Goal: Ask a question

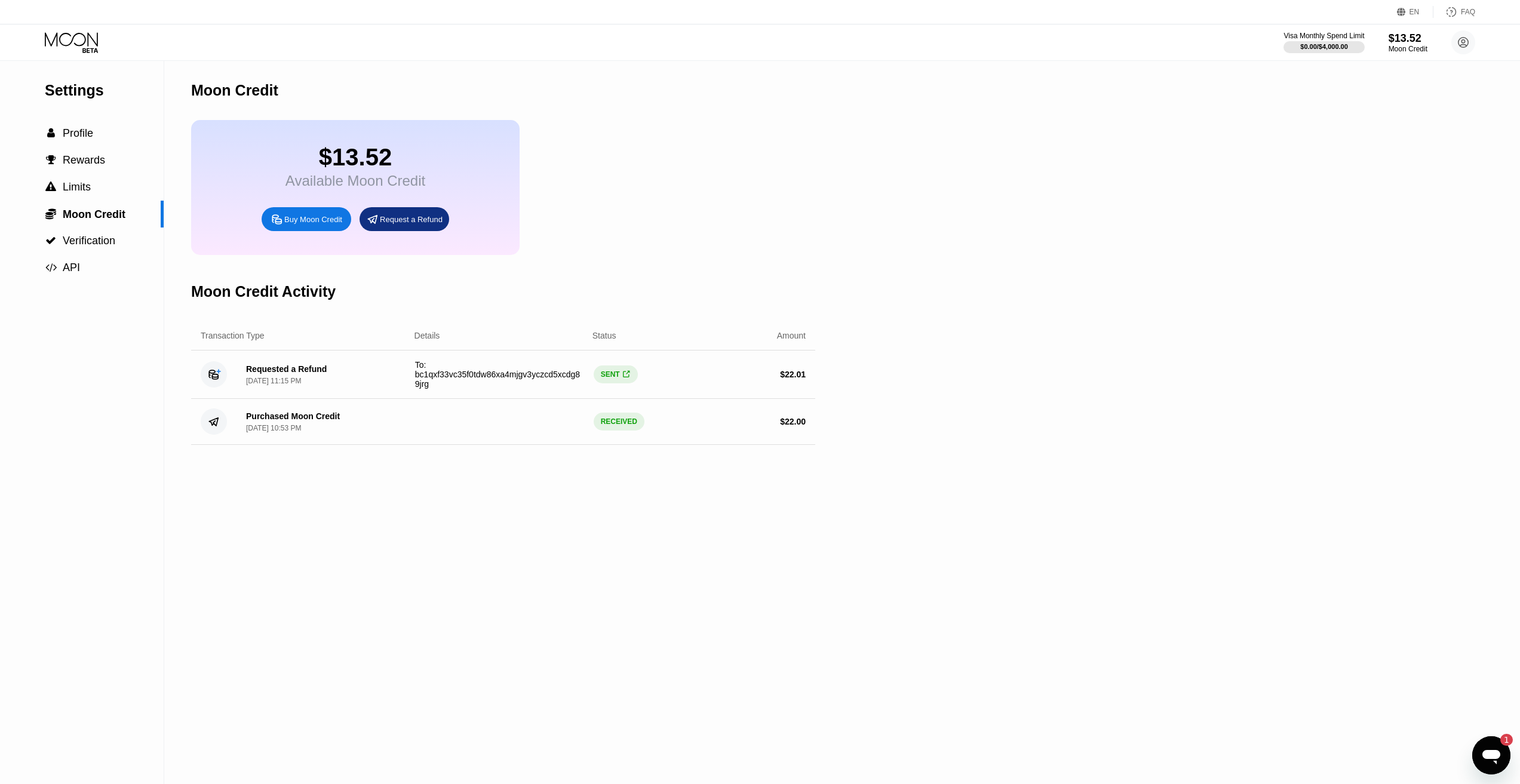
click at [1503, 763] on div "Open messaging window, 1 unread message" at bounding box center [1491, 755] width 36 height 36
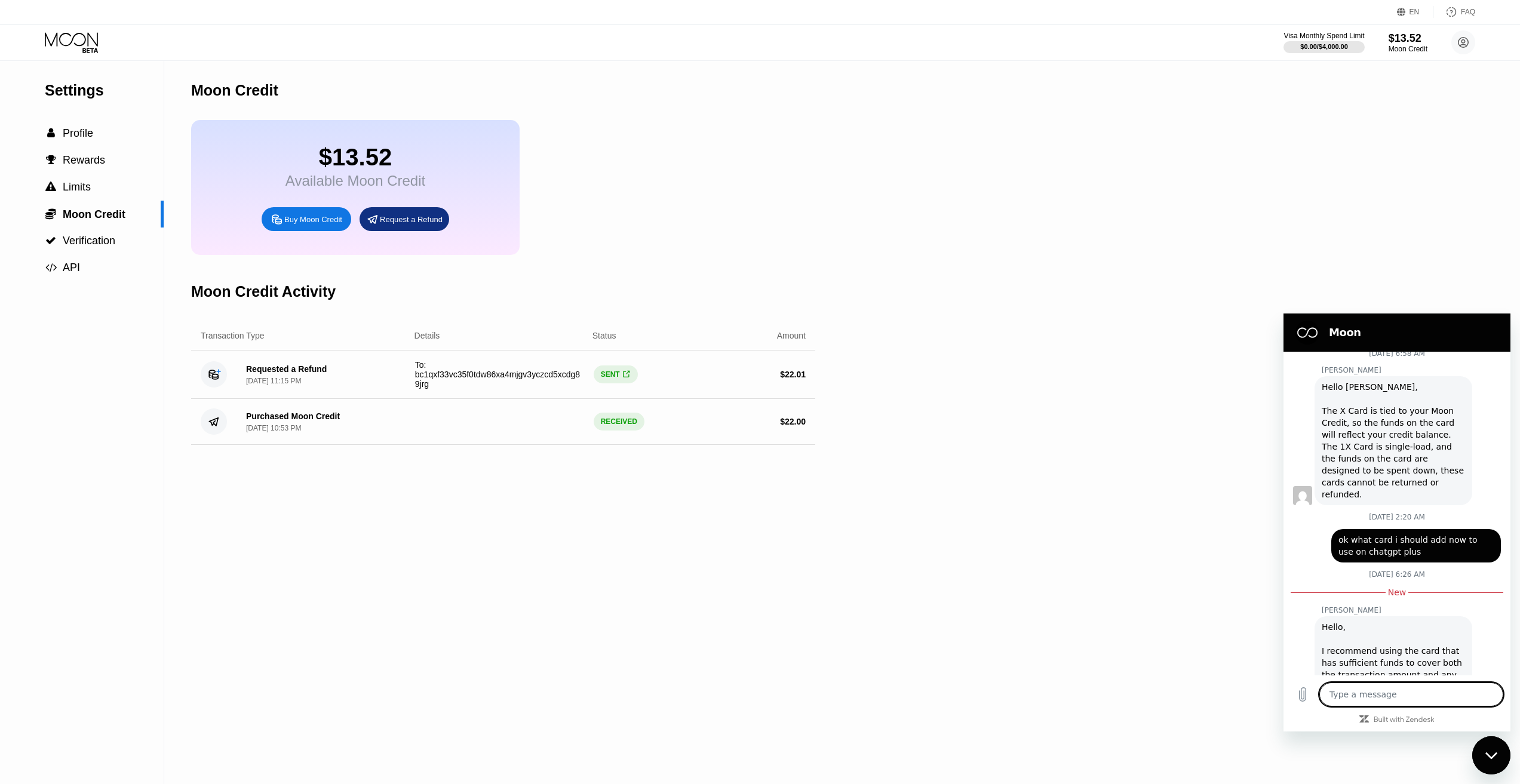
scroll to position [817, 0]
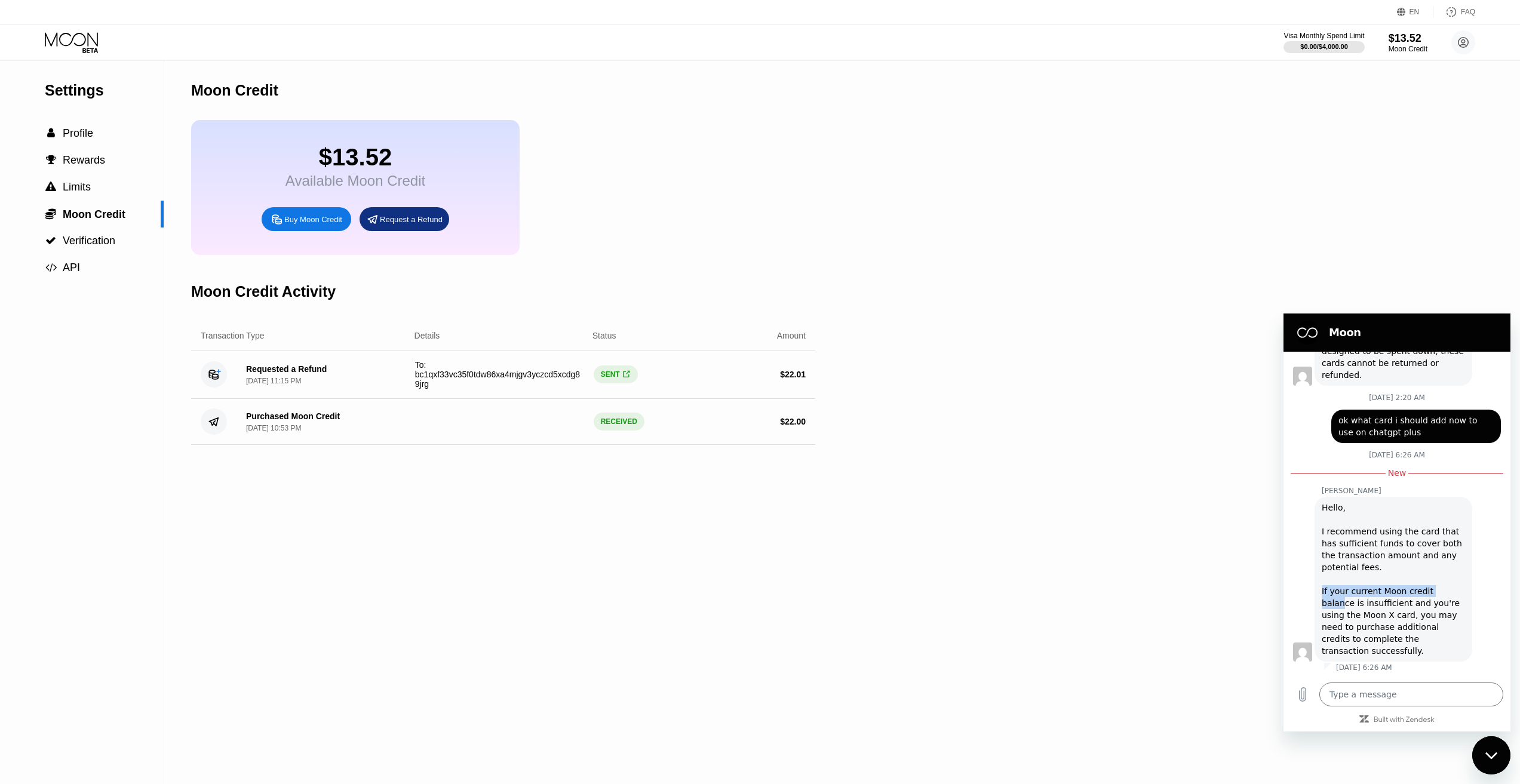
drag, startPoint x: 1322, startPoint y: 589, endPoint x: 1444, endPoint y: 590, distance: 122.0
click at [1444, 590] on div "Hello, I recommend using the card that has sufficient funds to cover both the t…" at bounding box center [1393, 579] width 143 height 155
click at [1408, 607] on div "Hello, I recommend using the card that has sufficient funds to cover both the t…" at bounding box center [1393, 579] width 143 height 155
drag, startPoint x: 1375, startPoint y: 606, endPoint x: 1424, endPoint y: 605, distance: 49.0
click at [1424, 605] on div "Hello, I recommend using the card that has sufficient funds to cover both the t…" at bounding box center [1393, 579] width 143 height 155
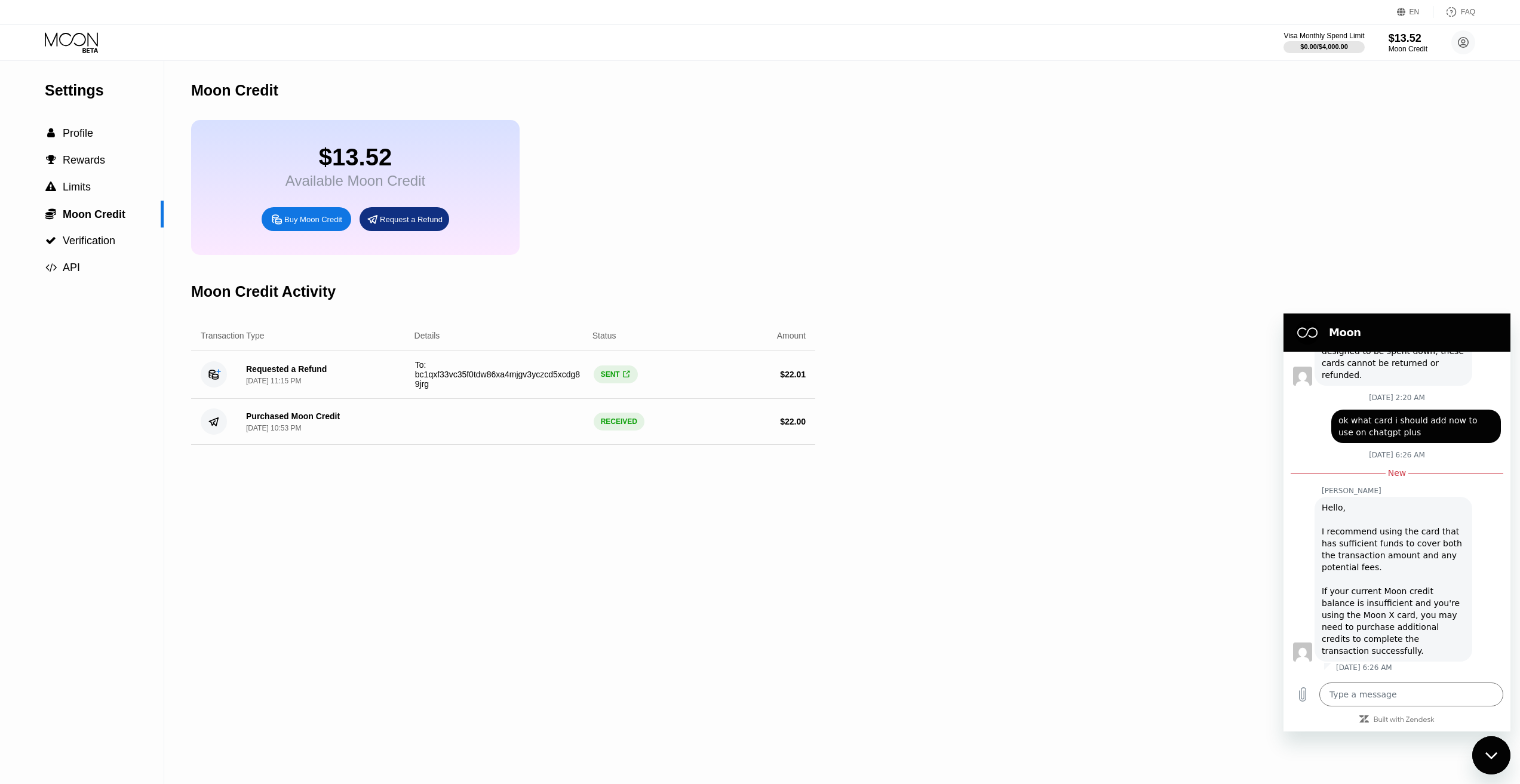
click at [1416, 619] on div "Hello, I recommend using the card that has sufficient funds to cover both the t…" at bounding box center [1393, 579] width 143 height 155
drag, startPoint x: 1320, startPoint y: 616, endPoint x: 1446, endPoint y: 616, distance: 126.0
click at [1446, 616] on div "[PERSON_NAME] says: Hello, I recommend using the card that has sufficient funds…" at bounding box center [1394, 580] width 158 height 165
click at [1417, 631] on div "Hello, I recommend using the card that has sufficient funds to cover both the t…" at bounding box center [1393, 579] width 143 height 155
drag, startPoint x: 1367, startPoint y: 631, endPoint x: 1396, endPoint y: 640, distance: 30.4
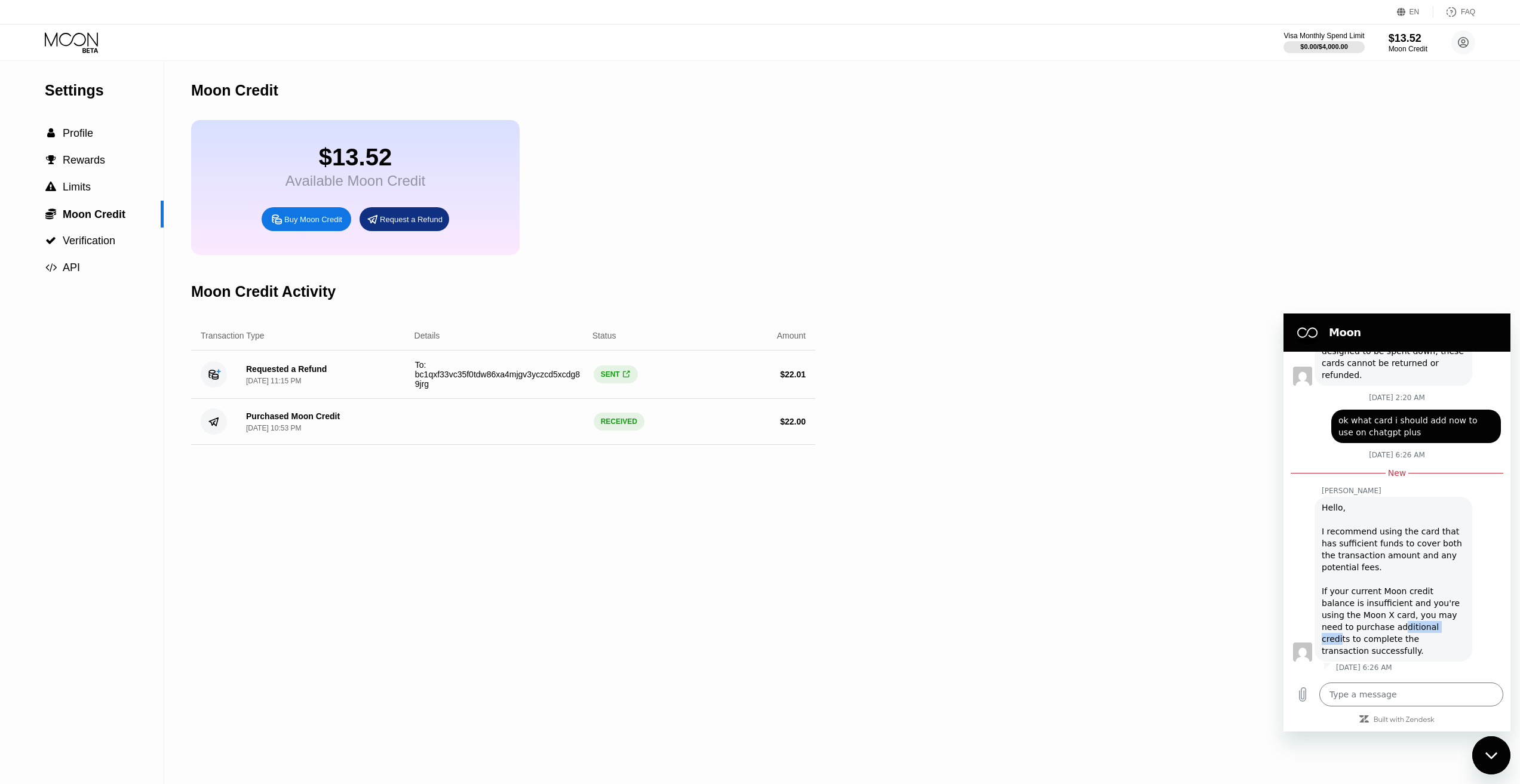
click at [1415, 631] on div "Hello, I recommend using the card that has sufficient funds to cover both the t…" at bounding box center [1393, 579] width 143 height 155
click at [1381, 647] on div "Hello, I recommend using the card that has sufficient funds to cover both the t…" at bounding box center [1393, 579] width 143 height 155
drag, startPoint x: 1362, startPoint y: 638, endPoint x: 1388, endPoint y: 636, distance: 26.1
click at [1388, 636] on div "Hello, I recommend using the card that has sufficient funds to cover both the t…" at bounding box center [1393, 579] width 143 height 155
click at [1384, 691] on textarea at bounding box center [1411, 694] width 184 height 24
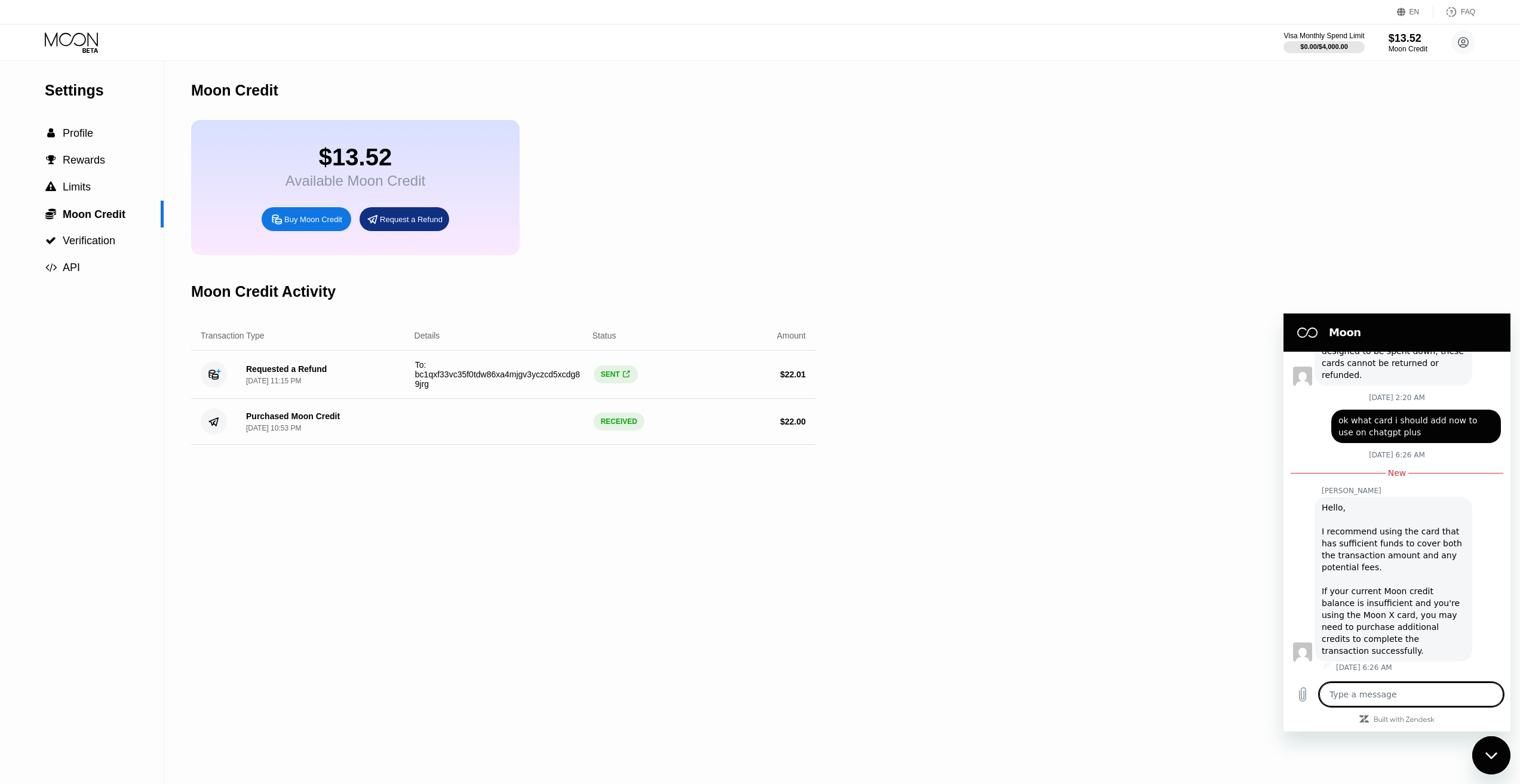
type textarea "y"
type textarea "x"
type textarea "ya"
type textarea "x"
type textarea "ya"
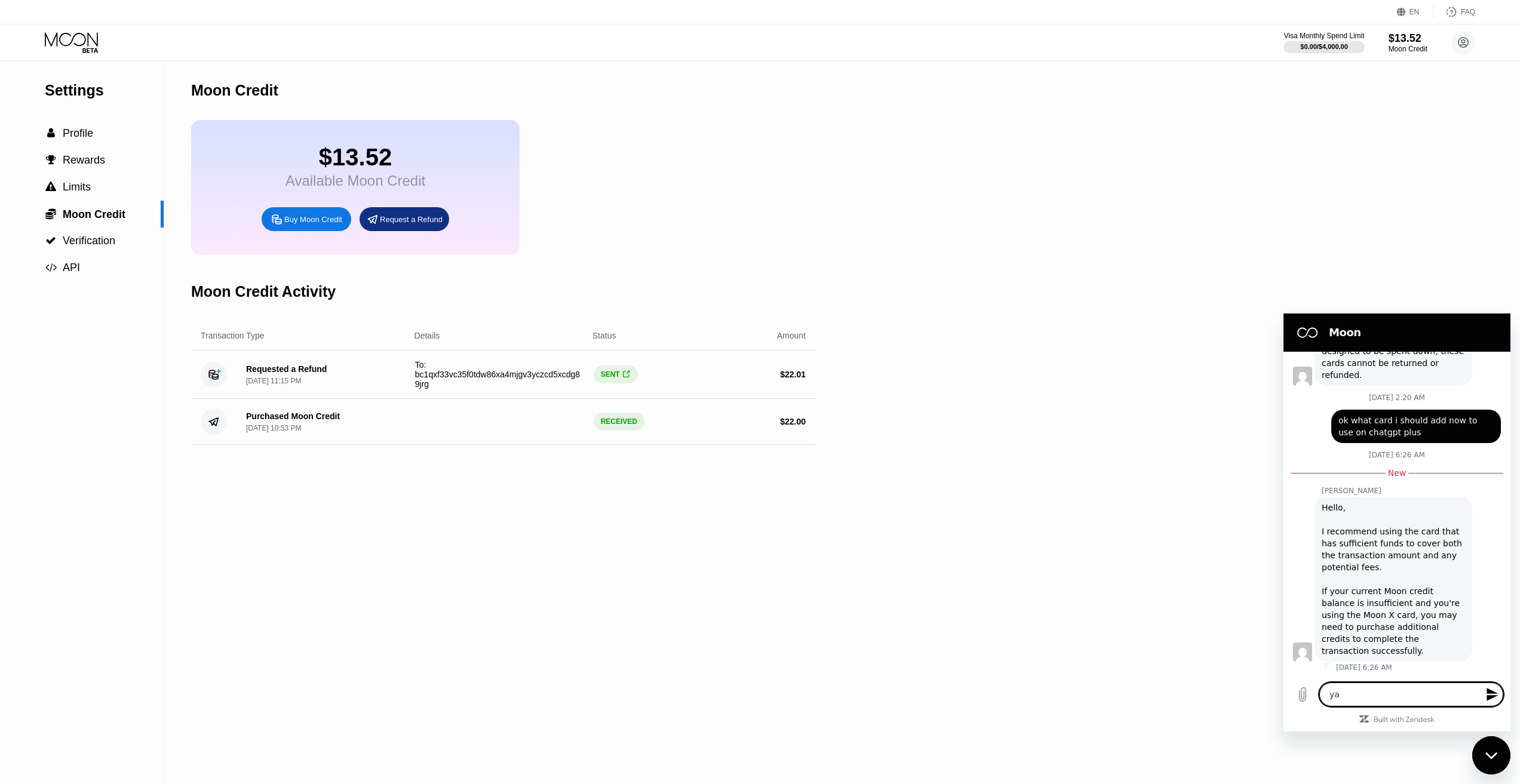
type textarea "x"
type textarea "ya i"
type textarea "x"
type textarea "ya i"
type textarea "x"
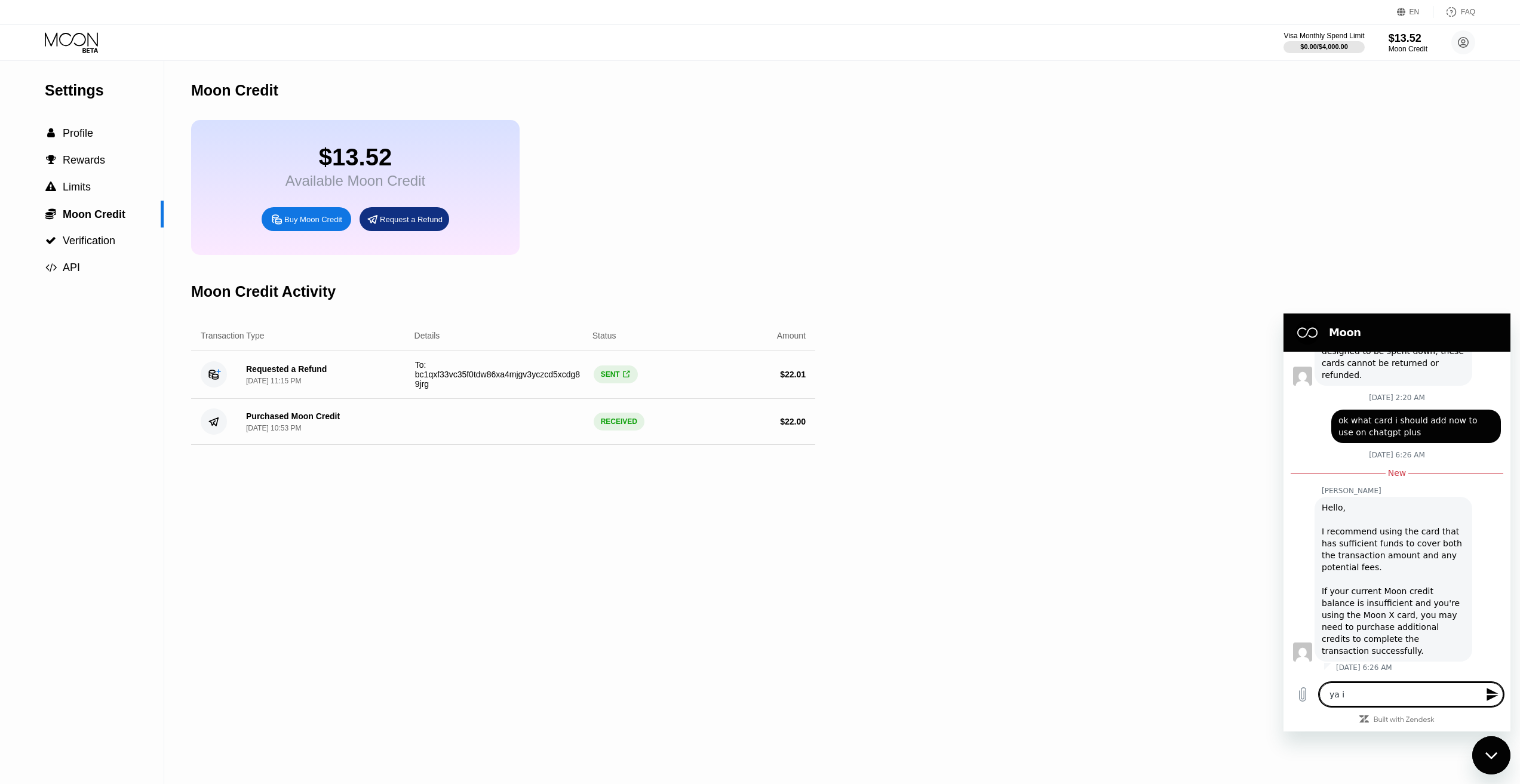
type textarea "ya i y"
type textarea "x"
type textarea "ya i"
type textarea "x"
type textarea "ya i w"
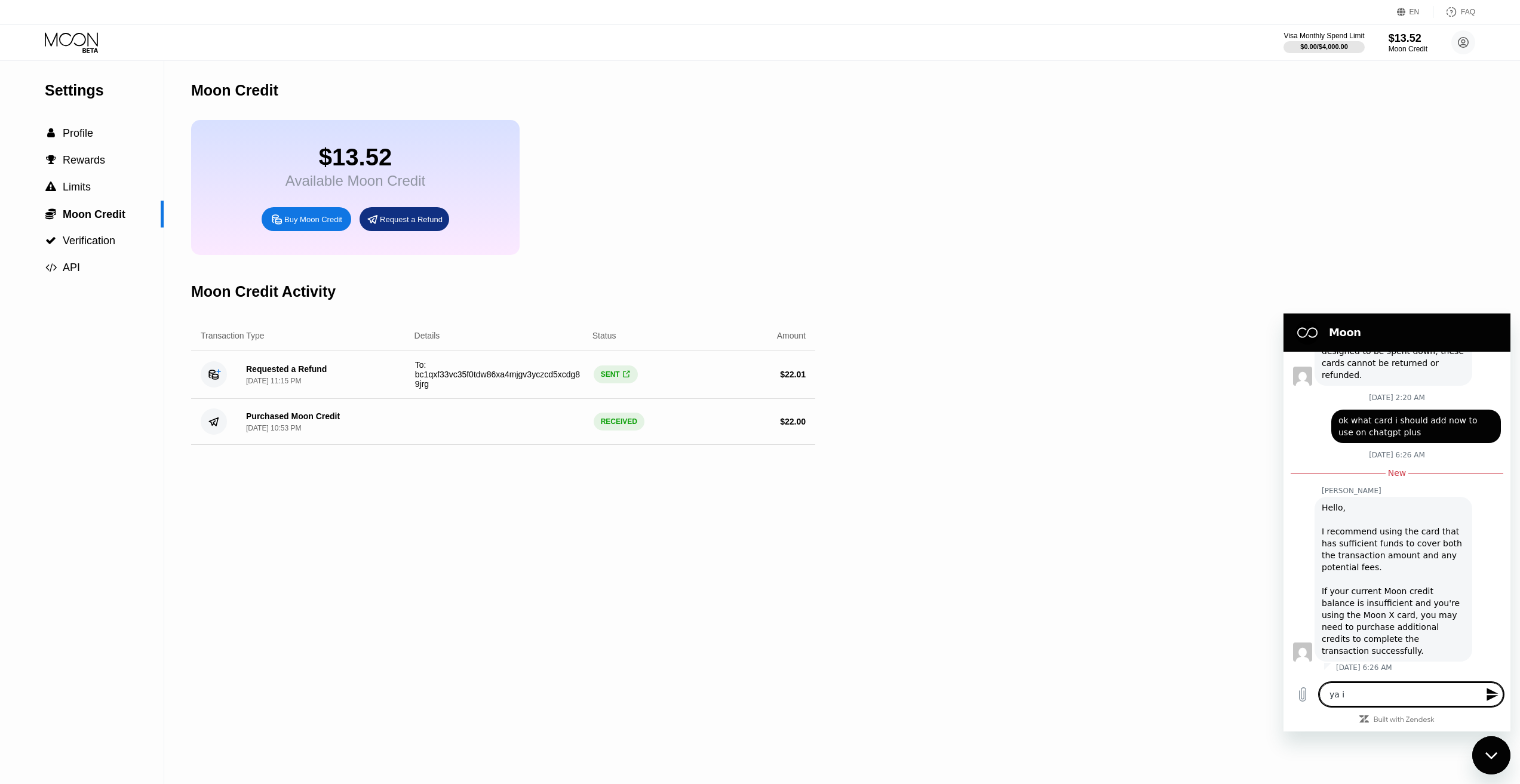
type textarea "x"
type textarea "ya i"
type textarea "x"
type textarea "ya i"
type textarea "x"
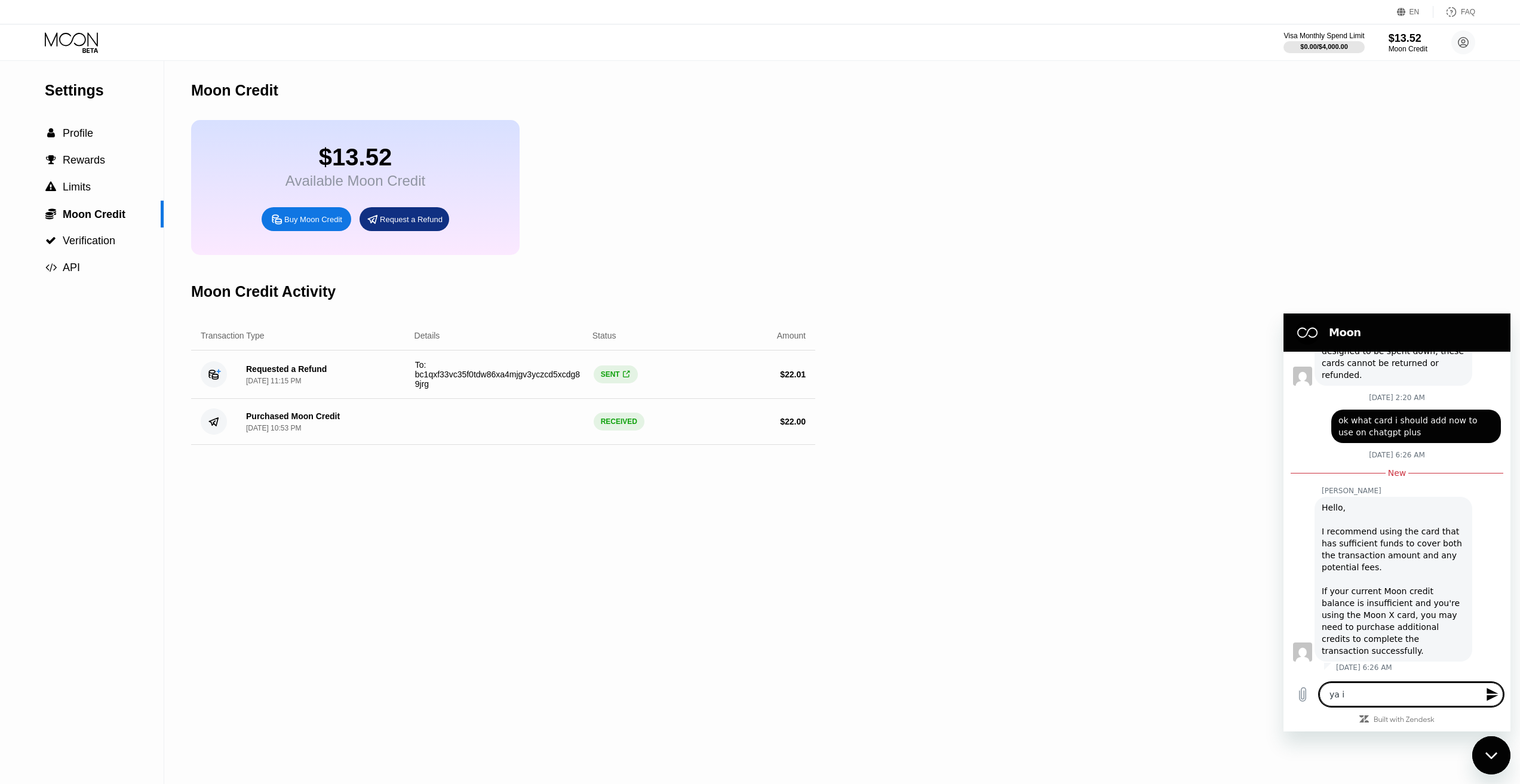
type textarea "ya i'"
type textarea "x"
type textarea "ya i'w"
type textarea "x"
type textarea "ya i'"
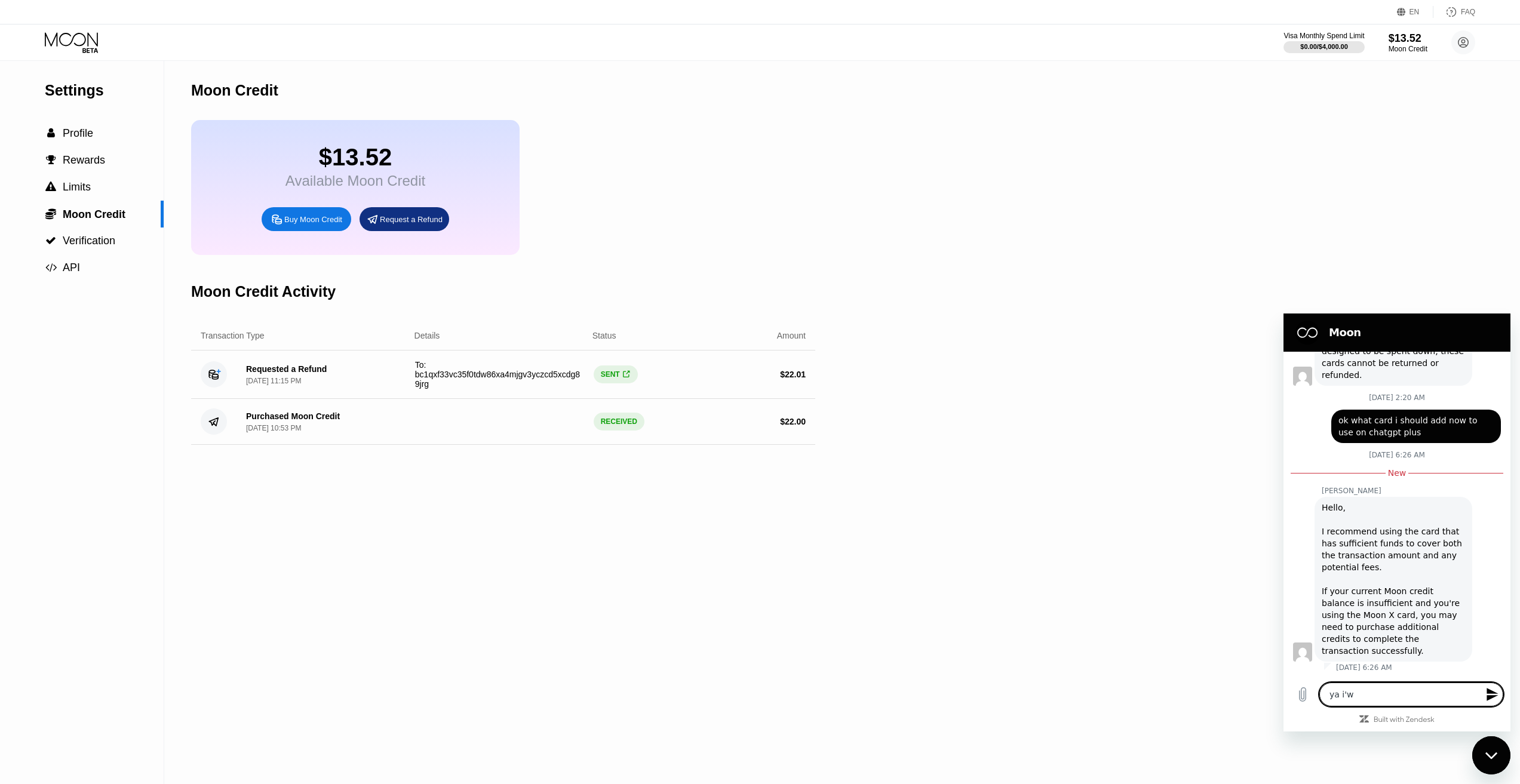
type textarea "x"
type textarea "ya i'l"
type textarea "x"
type textarea "ya i'll"
type textarea "x"
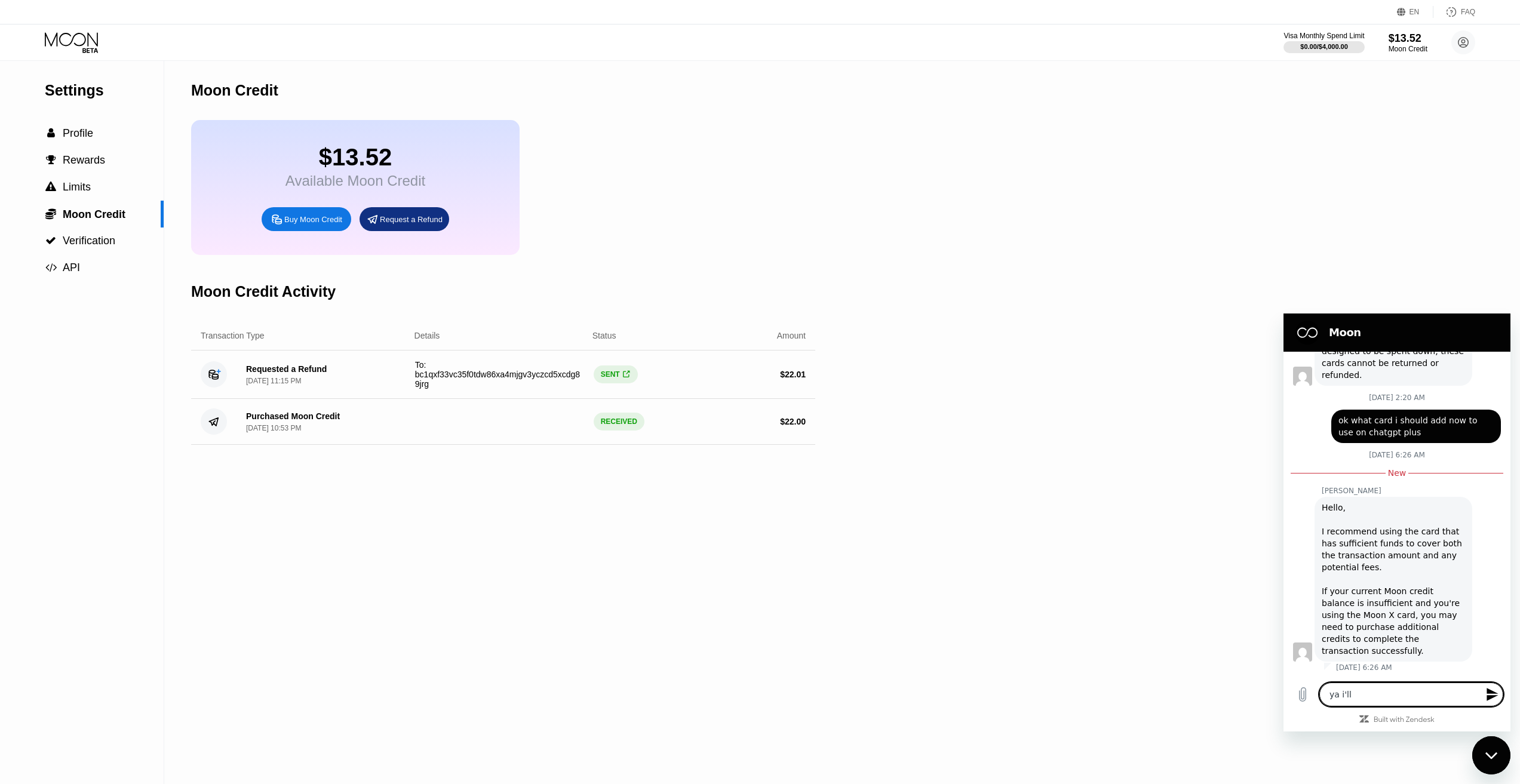
type textarea "ya i'll"
type textarea "x"
type textarea "ya i'll a"
type textarea "x"
type textarea "ya i'll ad"
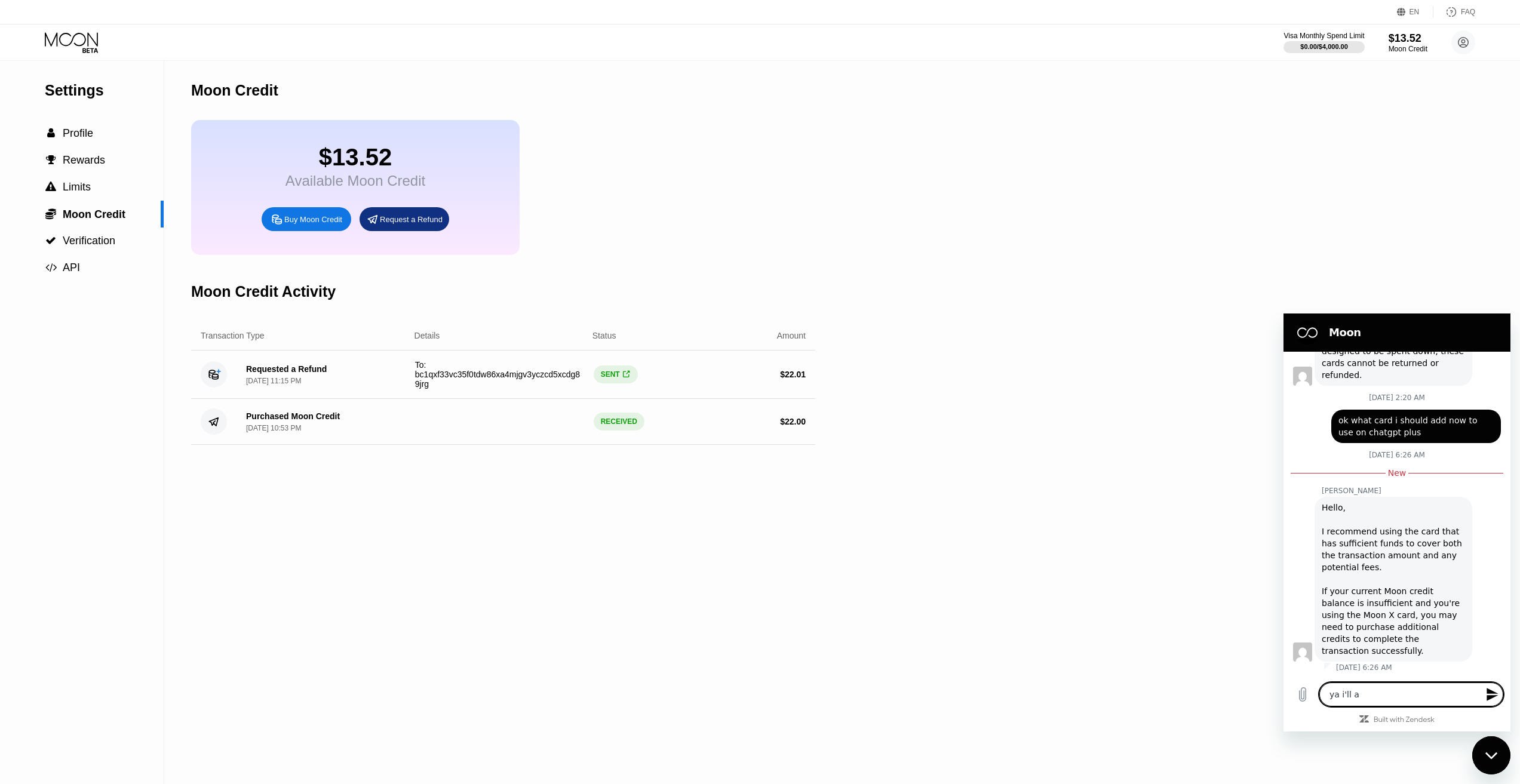
type textarea "x"
type textarea "ya i'll add"
type textarea "x"
type textarea "ya i'll add"
type textarea "x"
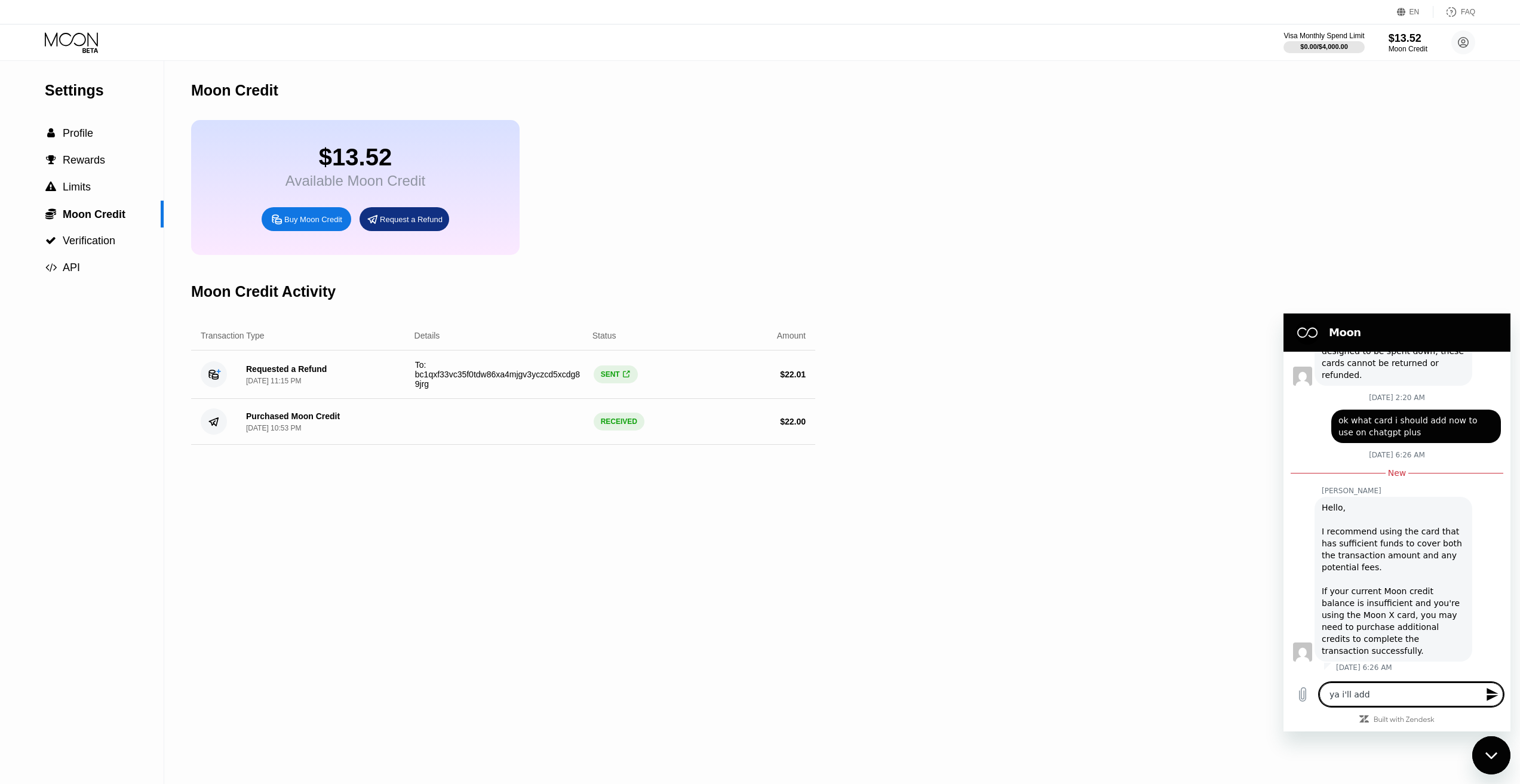
type textarea "ya i'll add c"
type textarea "x"
type textarea "ya i'll add ca"
type textarea "x"
type textarea "ya i'll add car"
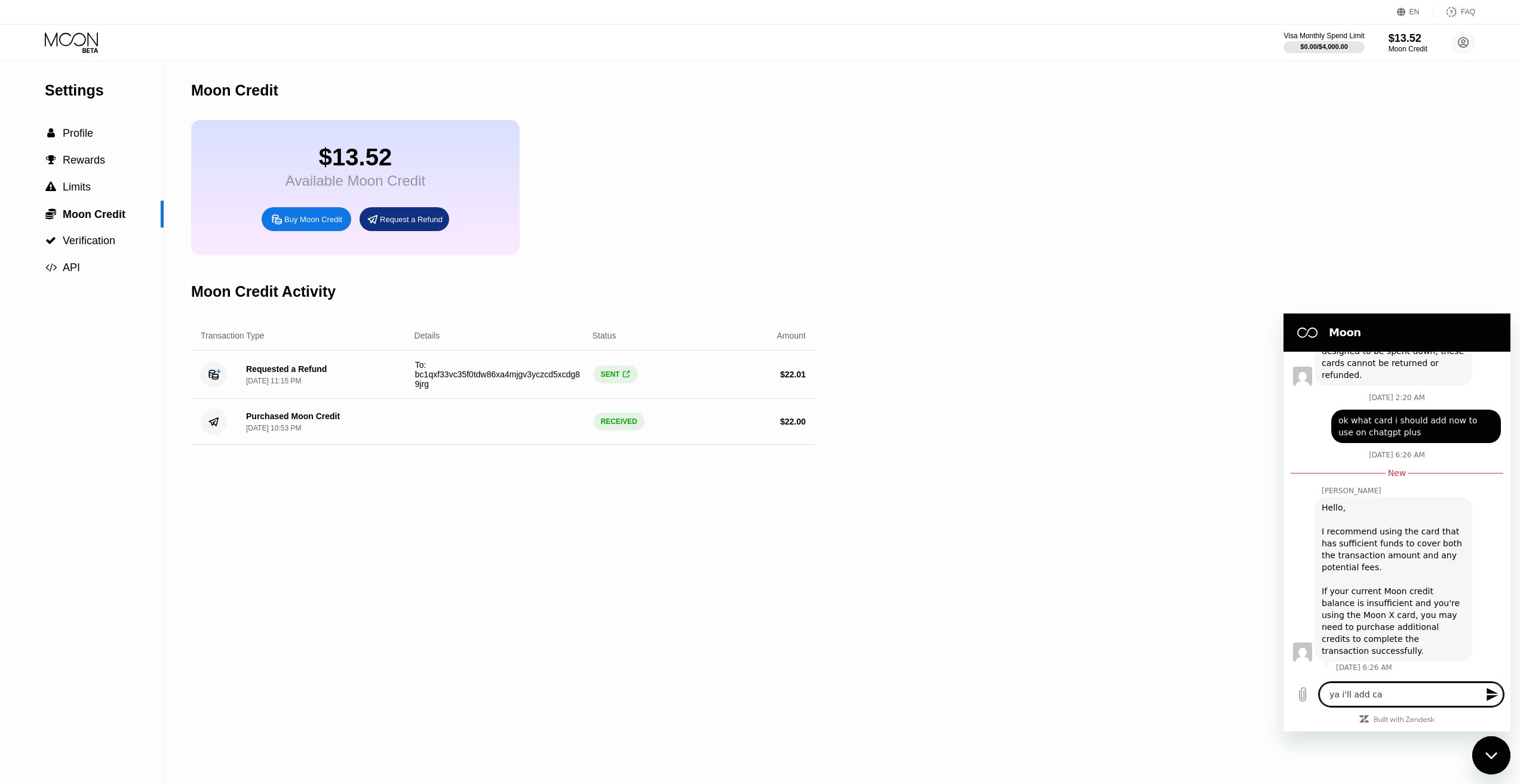
type textarea "x"
type textarea "ya i'll add card"
type textarea "x"
type textarea "ya i'll add card"
type textarea "x"
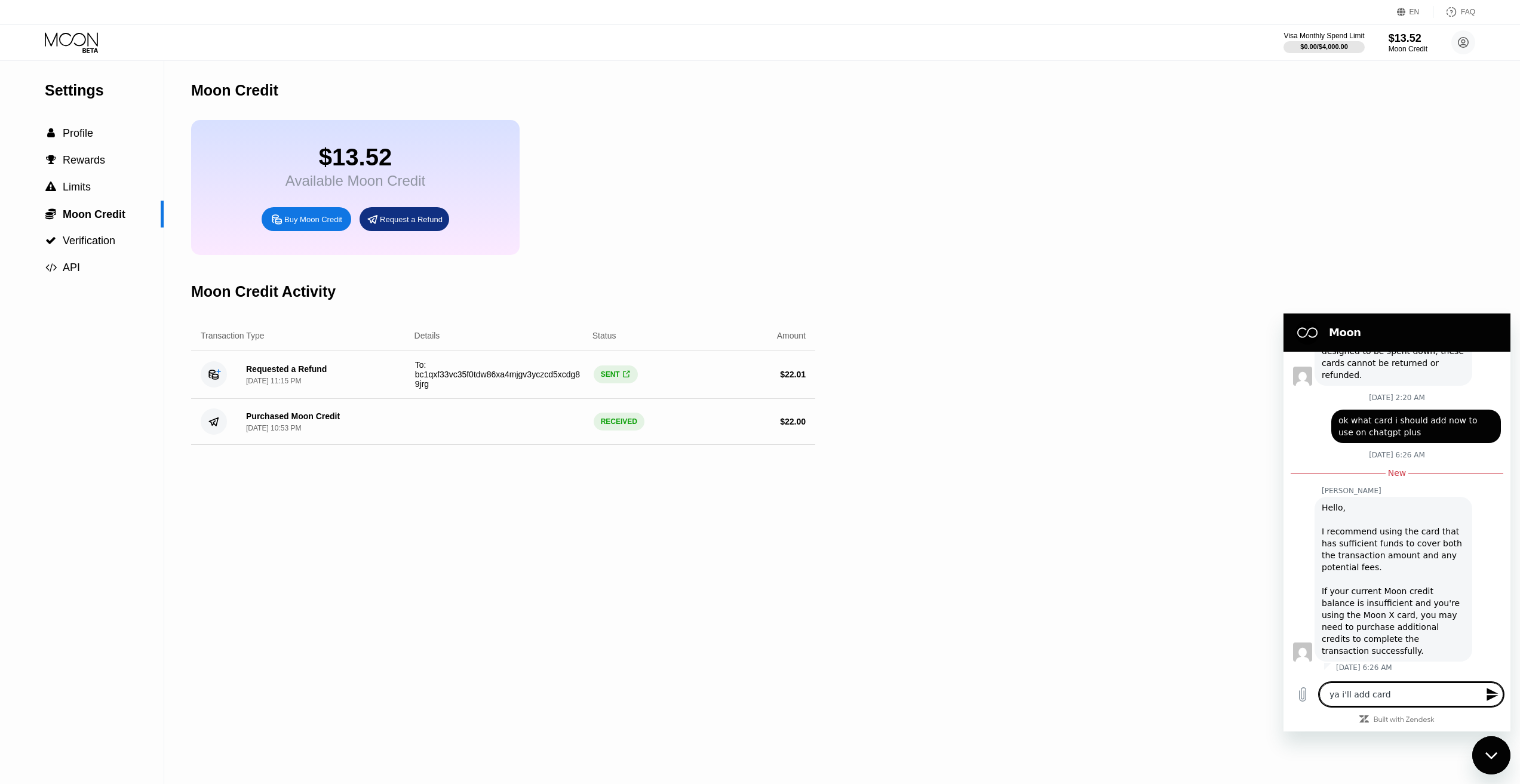
type textarea "ya i'll add card b"
type textarea "x"
type textarea "ya i'll add card bu"
type textarea "x"
type textarea "ya i'll add card but"
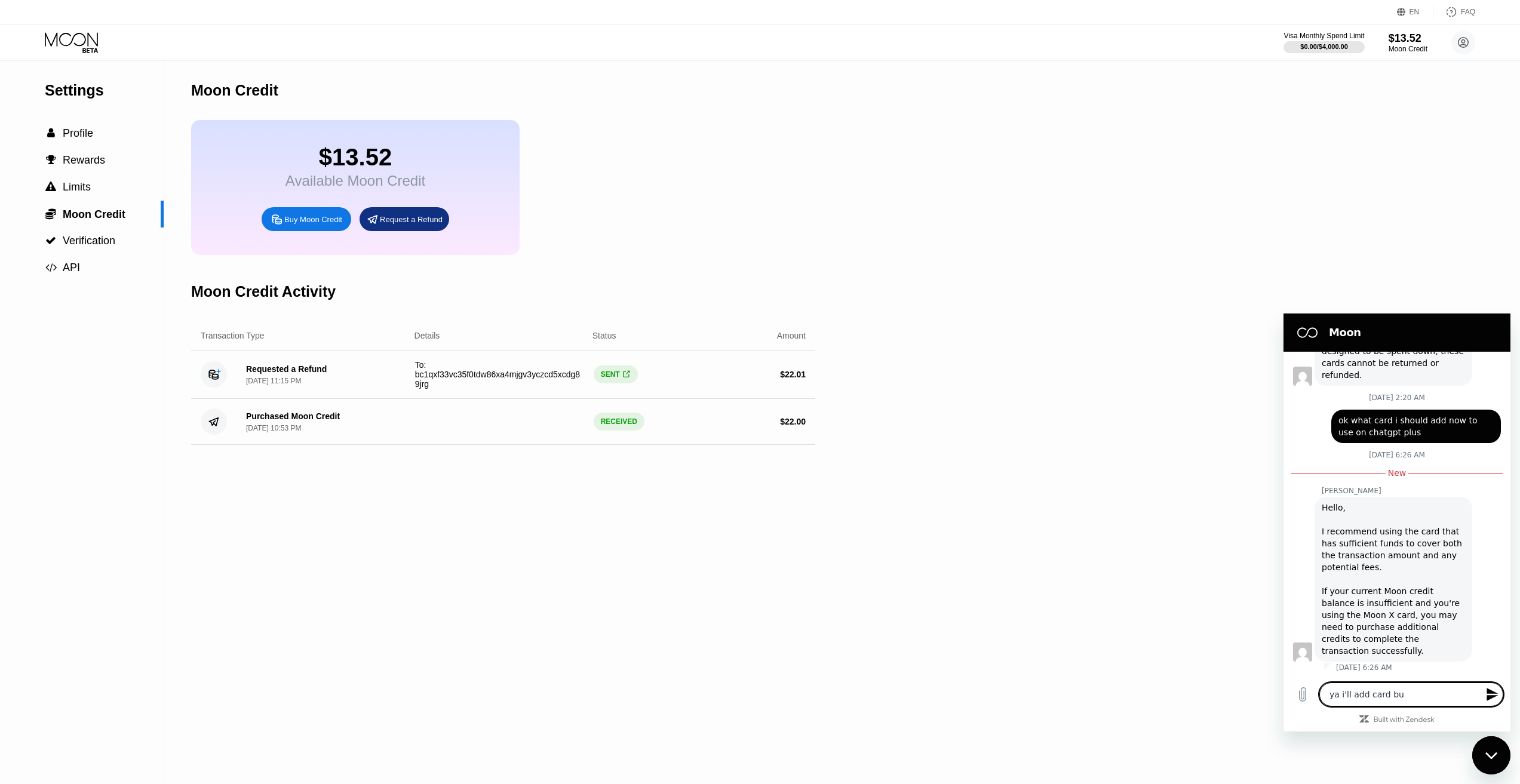
type textarea "x"
type textarea "ya i'll add card bu"
type textarea "x"
type textarea "ya i'll add card b"
type textarea "x"
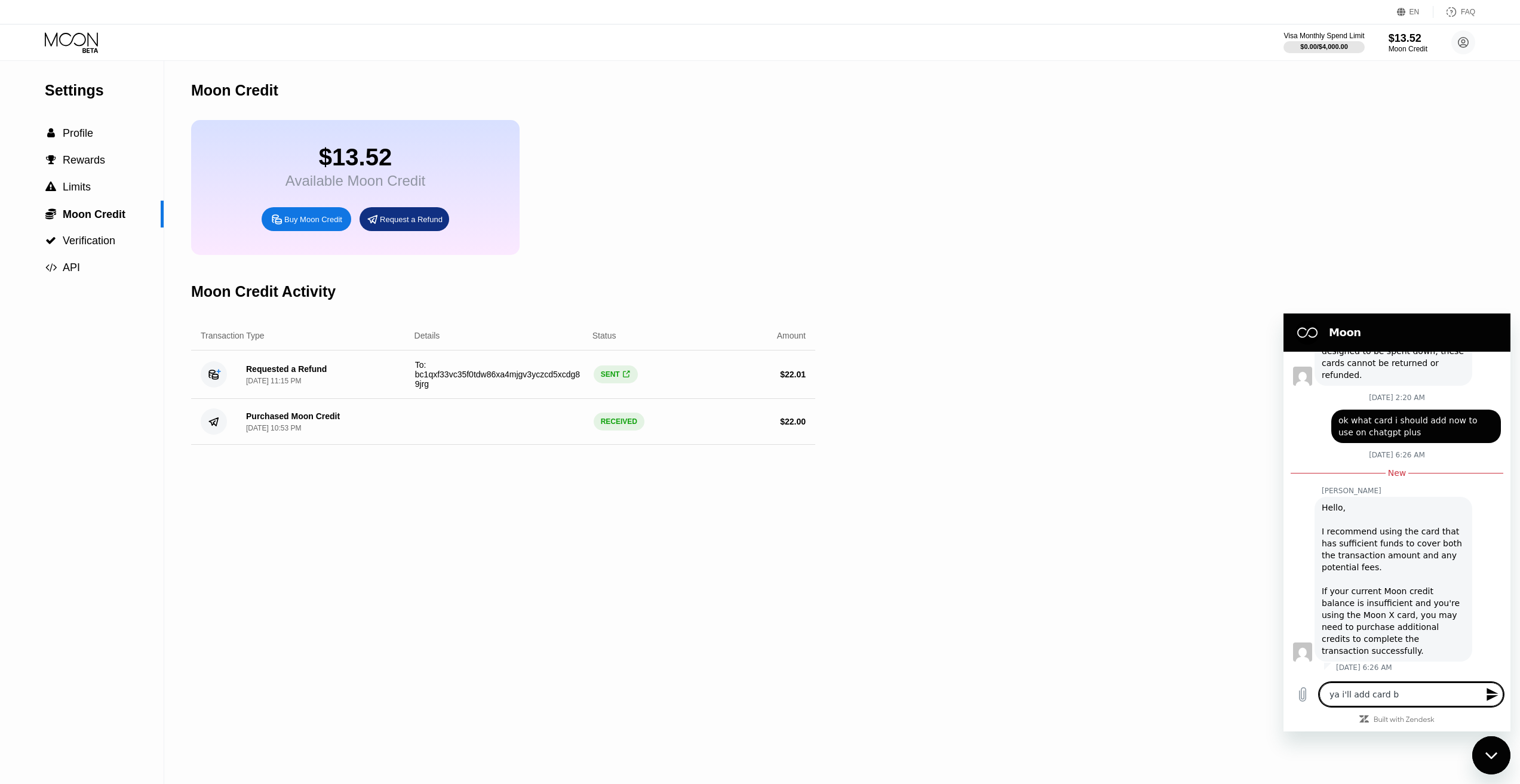
type textarea "ya i'll add card"
type textarea "x"
type textarea "ya i'll add card"
type textarea "x"
type textarea "ya i'll add car"
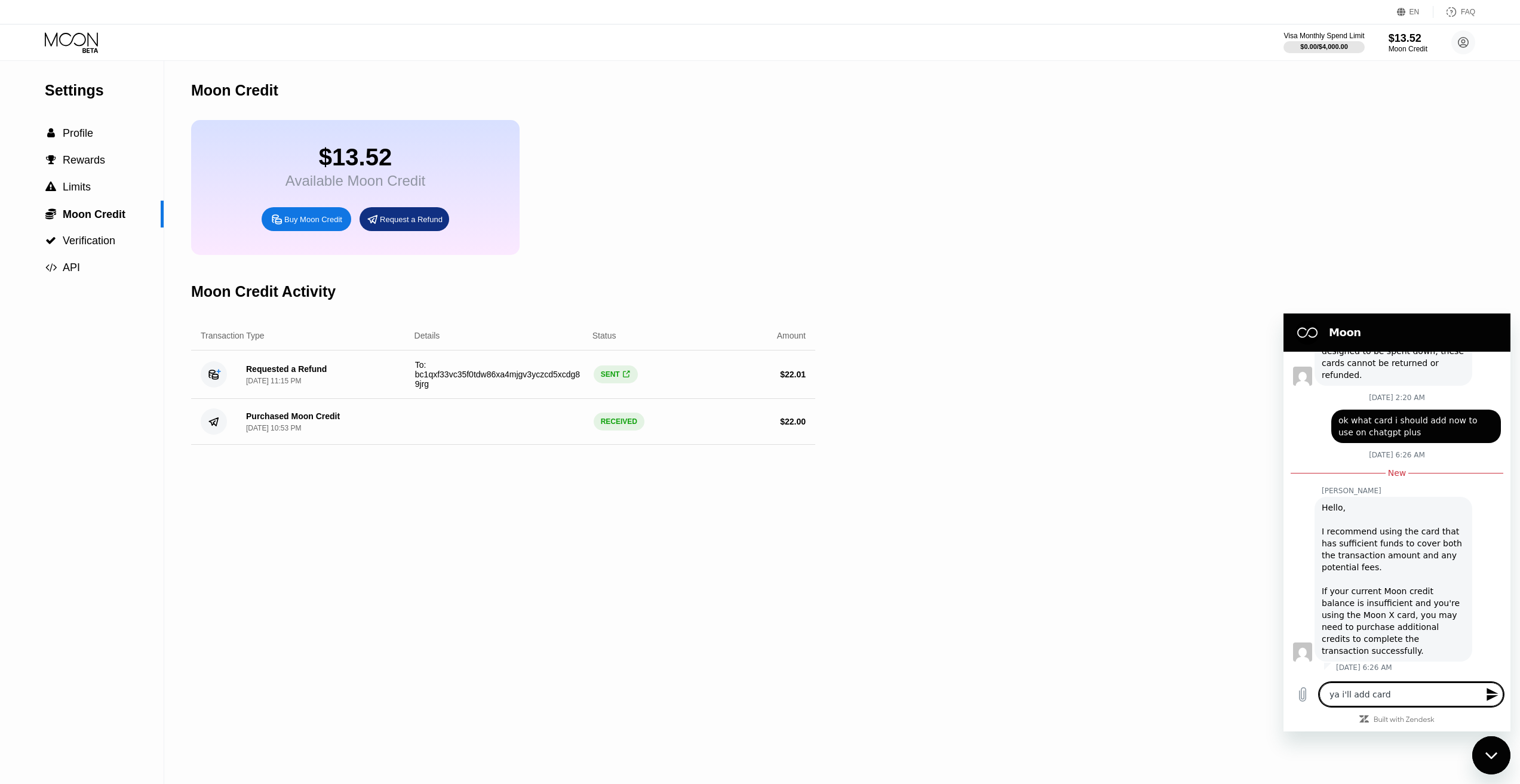
type textarea "x"
type textarea "ya i'll add ca"
type textarea "x"
type textarea "ya i'll add c"
type textarea "x"
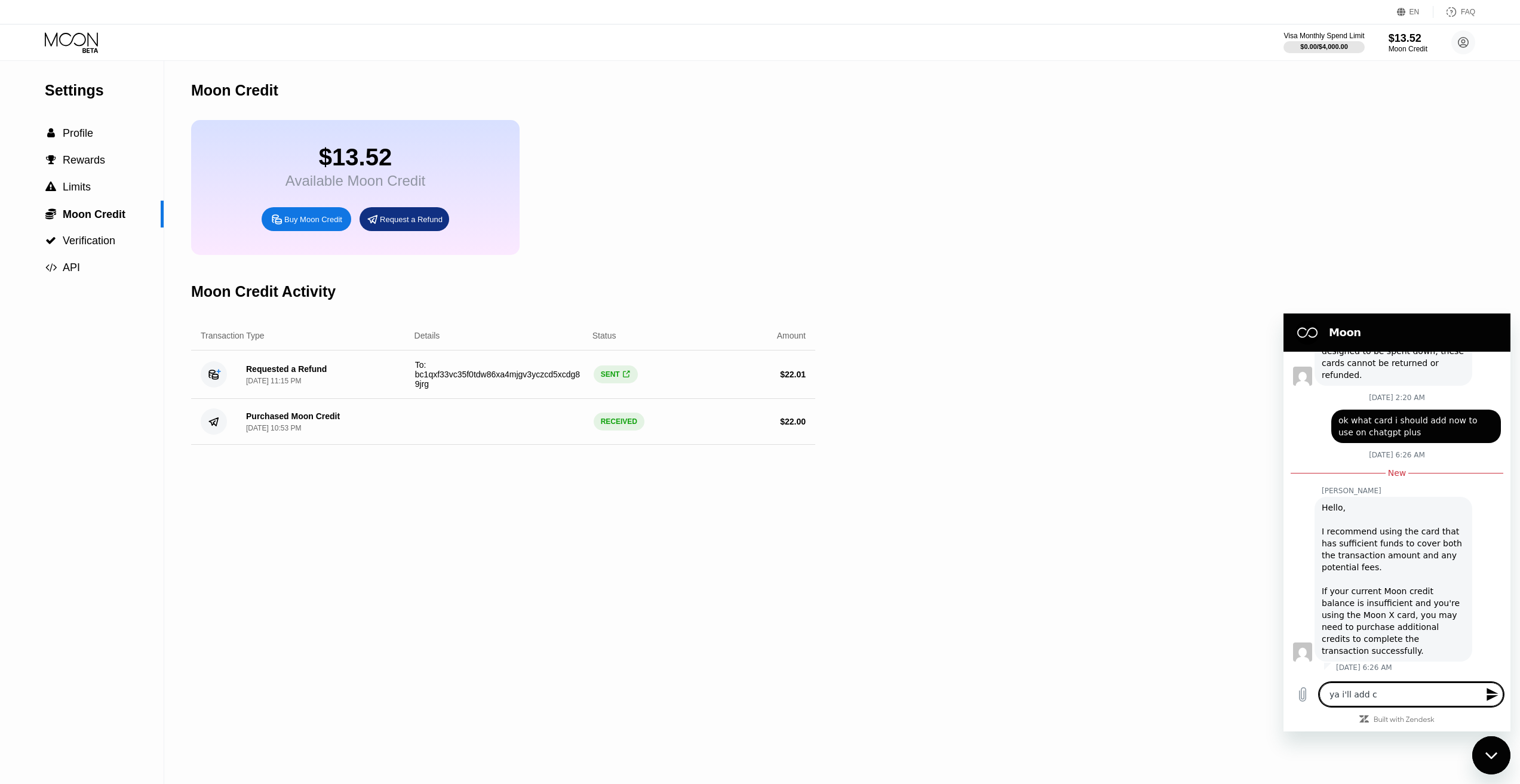
type textarea "ya i'll add cr"
type textarea "x"
type textarea "ya i'll add cre"
type textarea "x"
type textarea "ya i'll add cred"
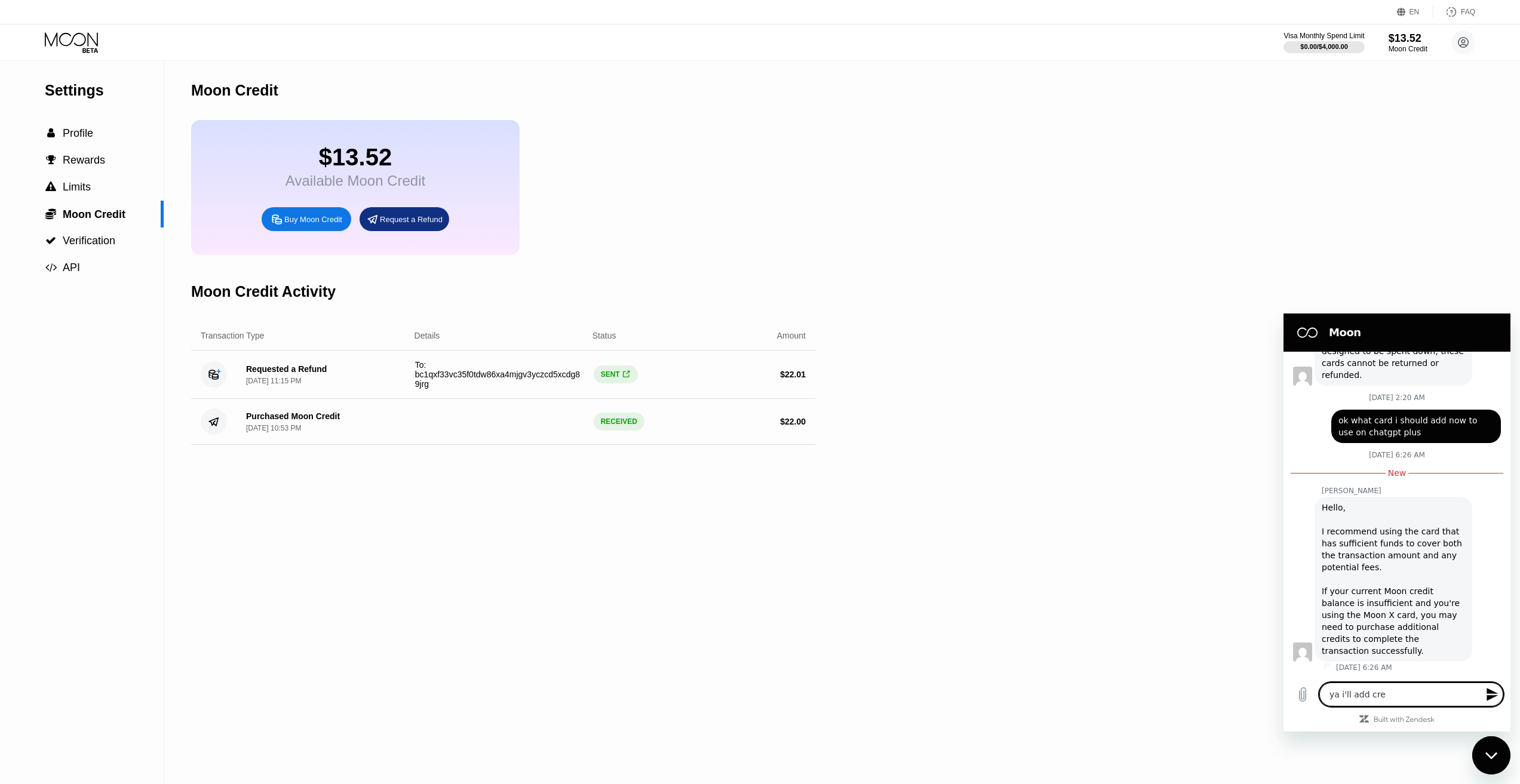
type textarea "x"
type textarea "ya i'll add credi"
type textarea "x"
type textarea "ya i'll add credit"
type textarea "x"
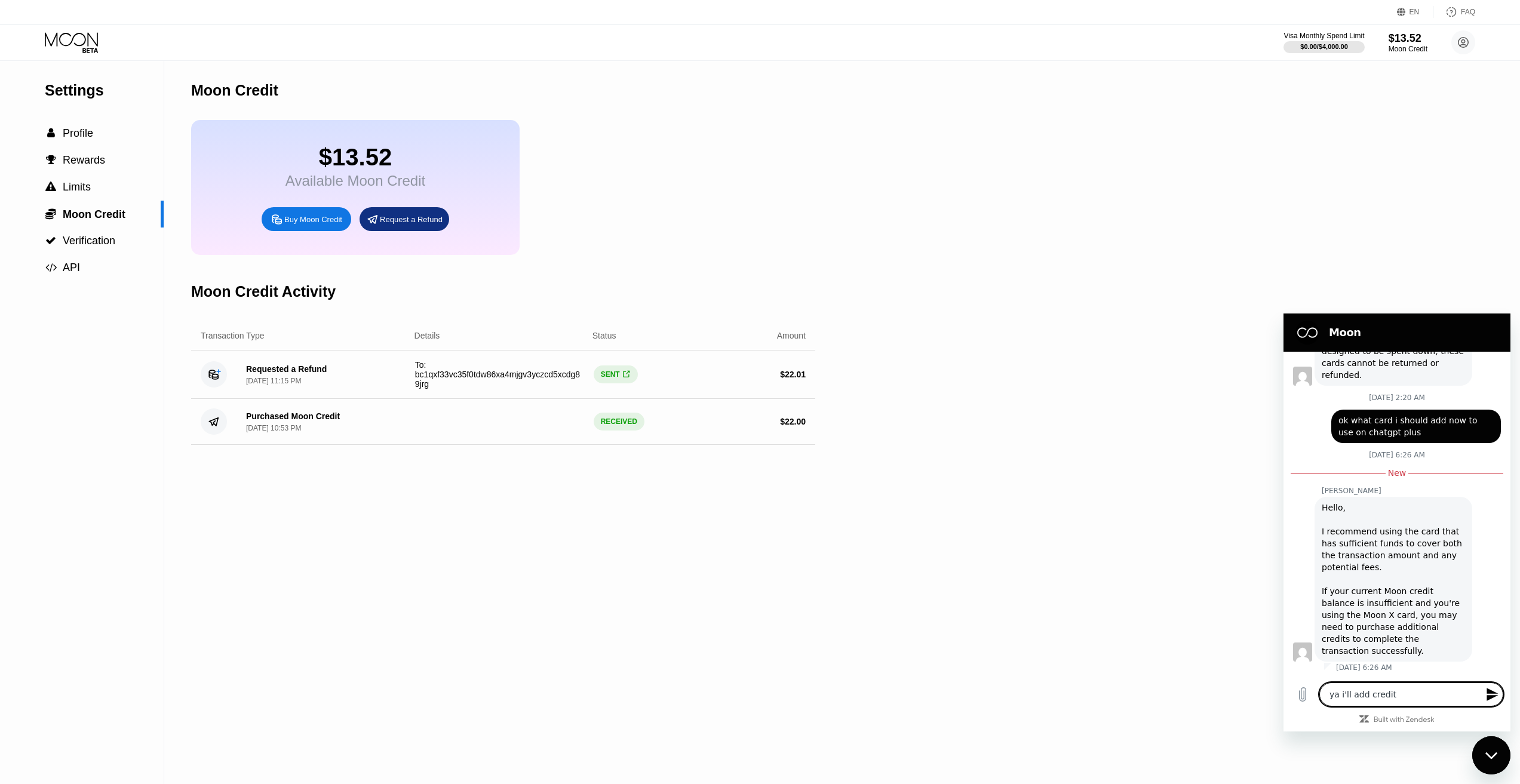
type textarea "ya i'll add credit"
type textarea "x"
type textarea "ya i'll add credit b"
type textarea "x"
type textarea "ya i'll add credit bu"
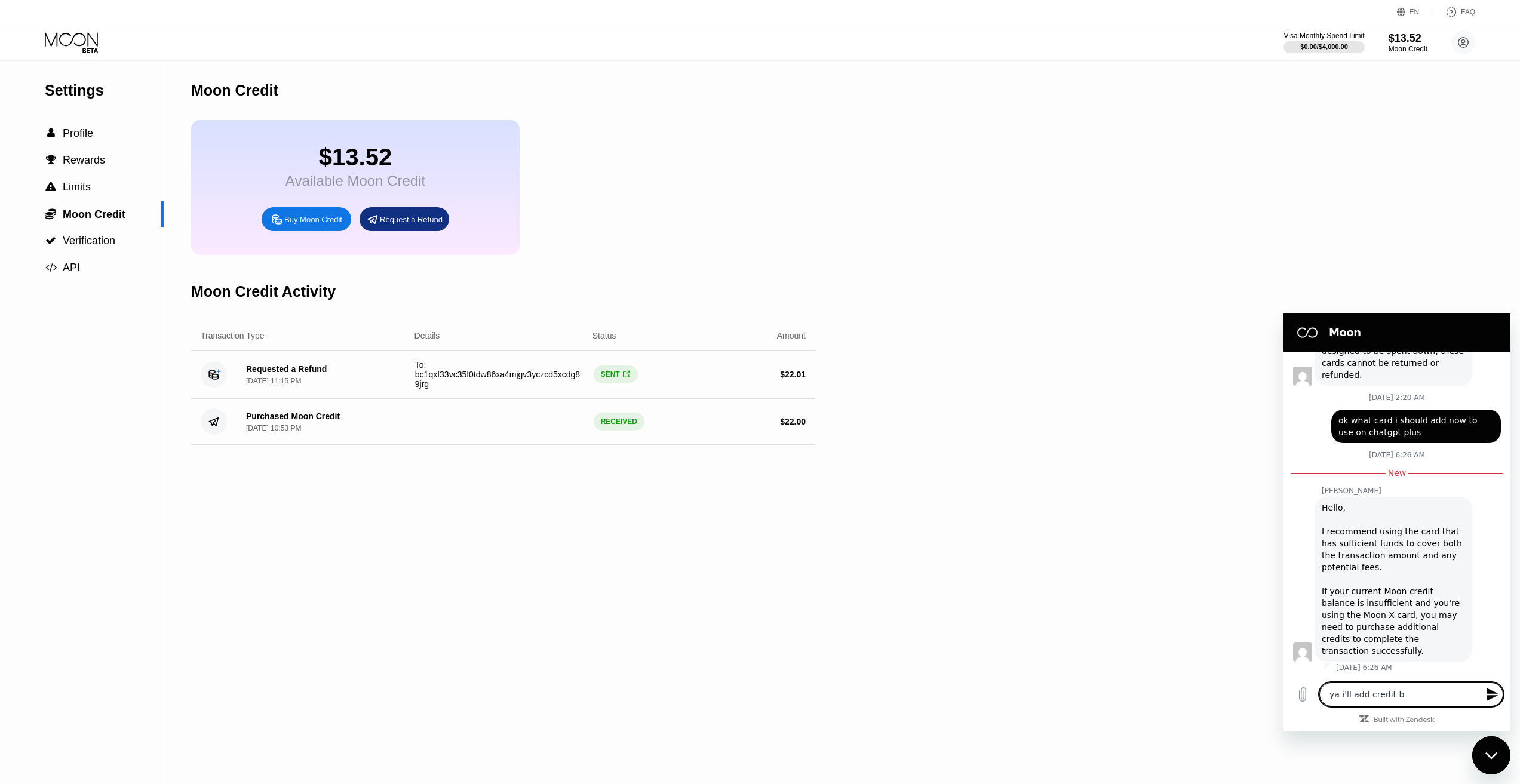
type textarea "x"
type textarea "ya i'll add credit but"
type textarea "x"
type textarea "ya i'll add credit but"
type textarea "x"
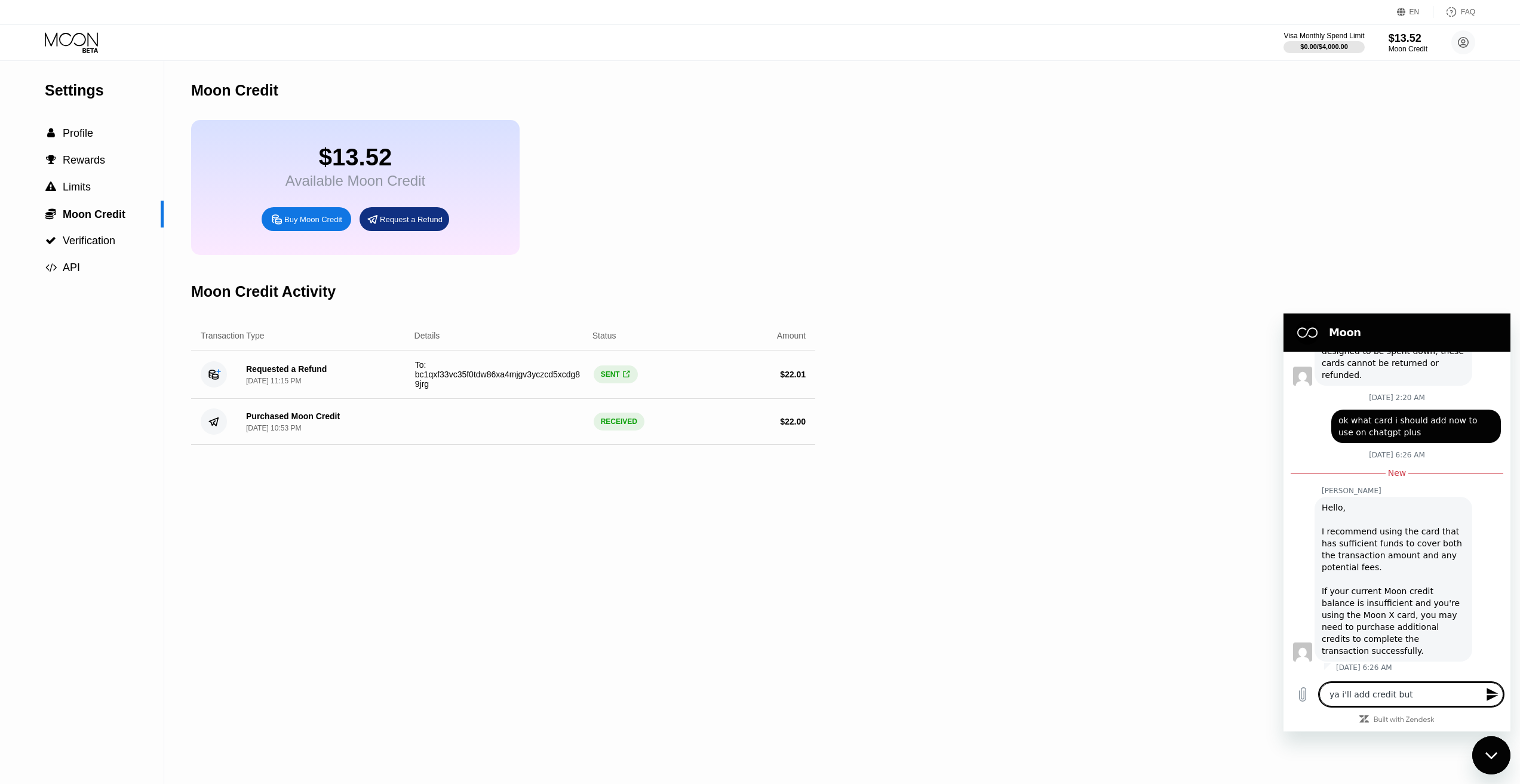
type textarea "ya i'll add credit but w"
type textarea "x"
type textarea "ya i'll add credit but wh"
type textarea "x"
type textarea "ya i'll add credit but whi"
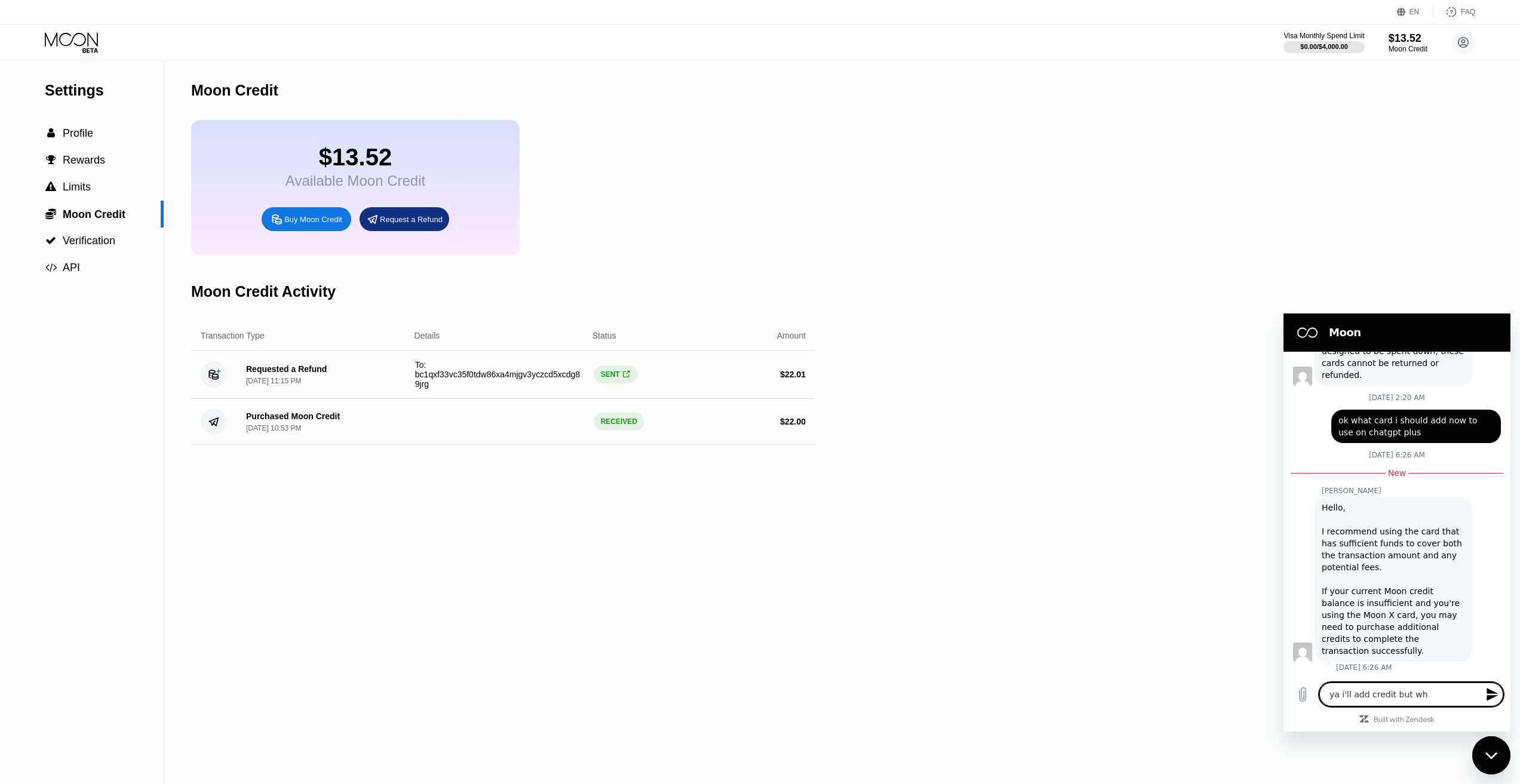
type textarea "x"
type textarea "ya i'll add credit but whic"
type textarea "x"
type textarea "ya i'll add credit but which"
type textarea "x"
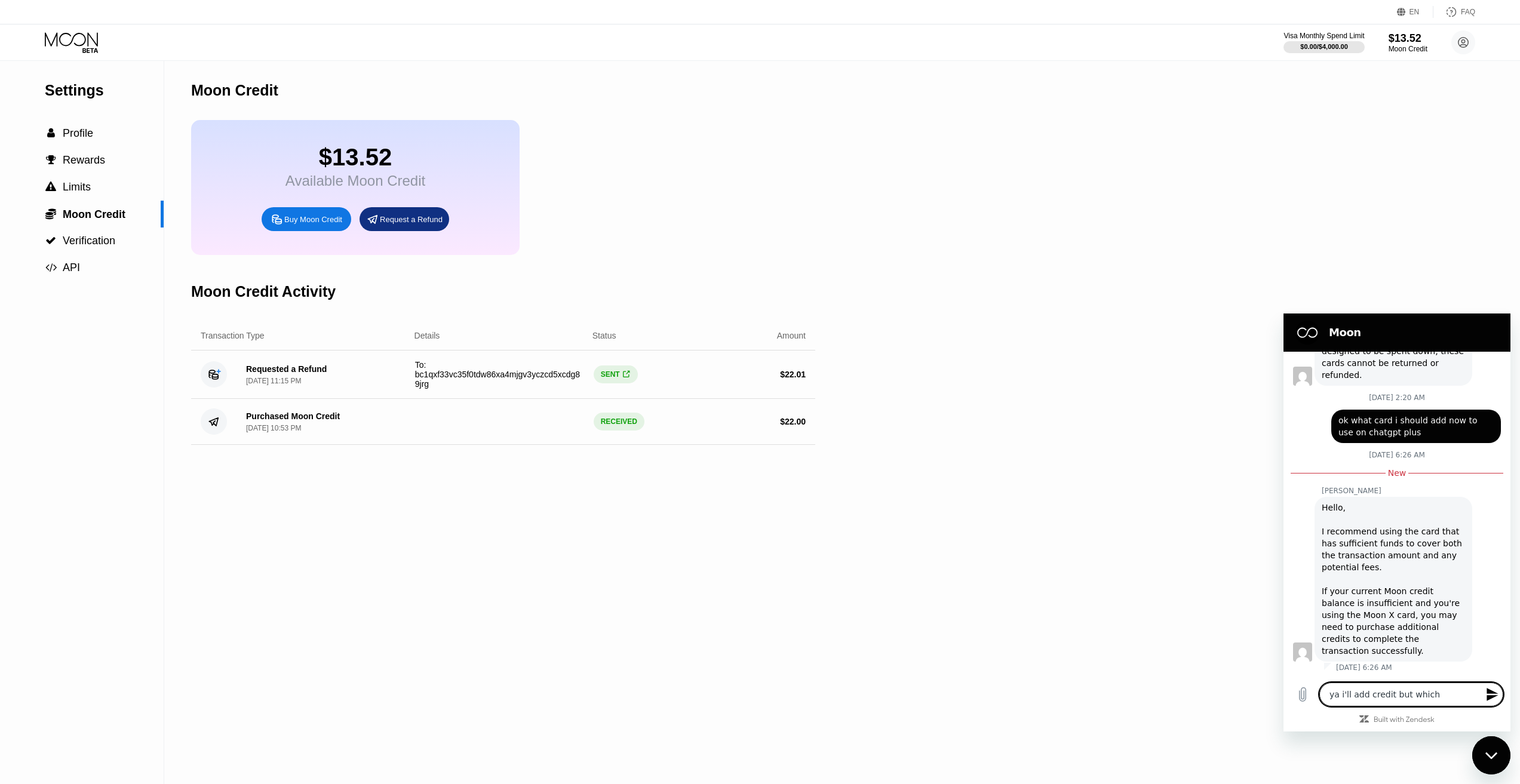
type textarea "ya i'll add credit but which"
type textarea "x"
type textarea "ya i'll add credit but which c"
type textarea "x"
type textarea "ya i'll add credit but which ca"
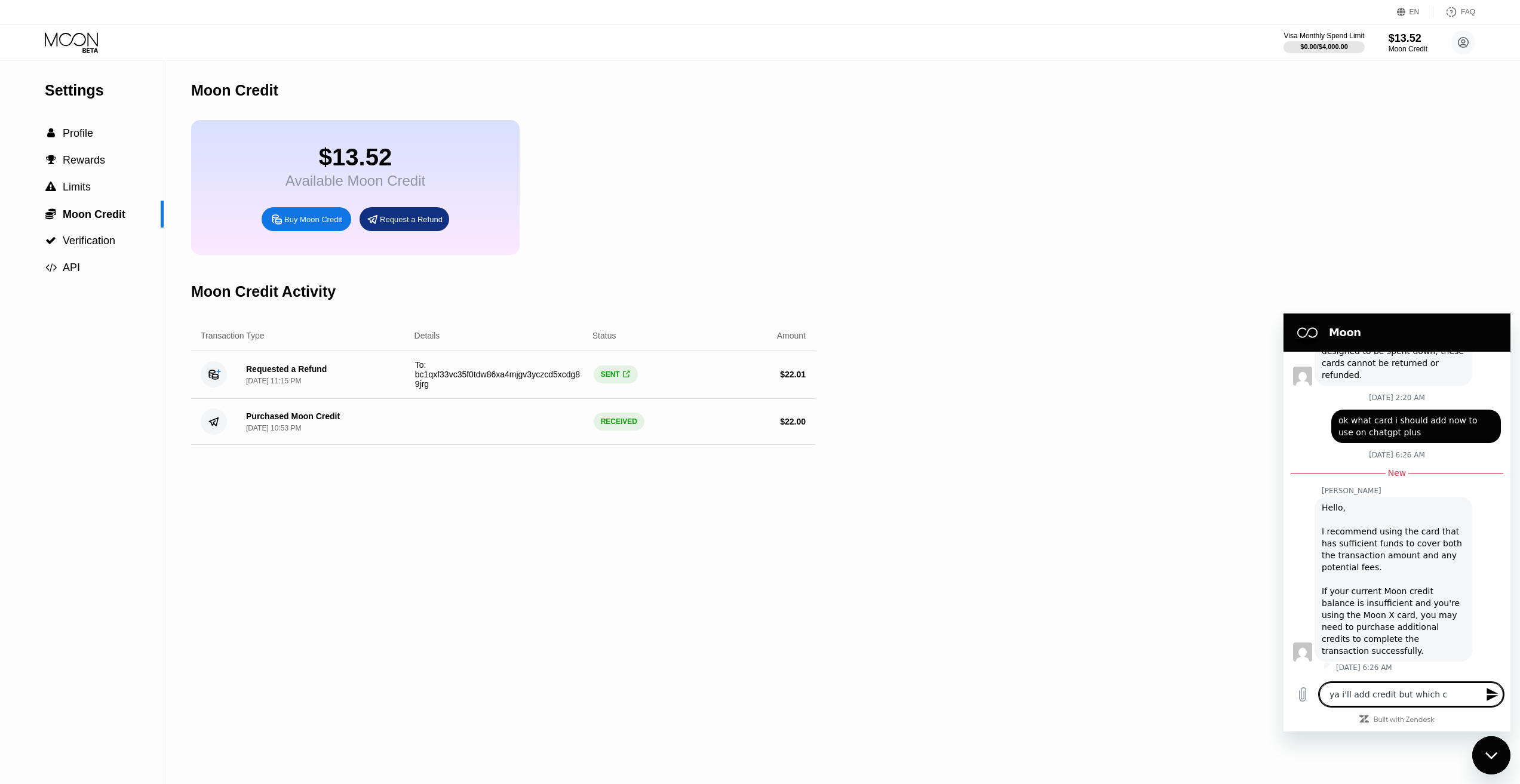
type textarea "x"
type textarea "ya i'll add credit but which car"
type textarea "x"
type textarea "ya i'll add credit but which cars"
type textarea "x"
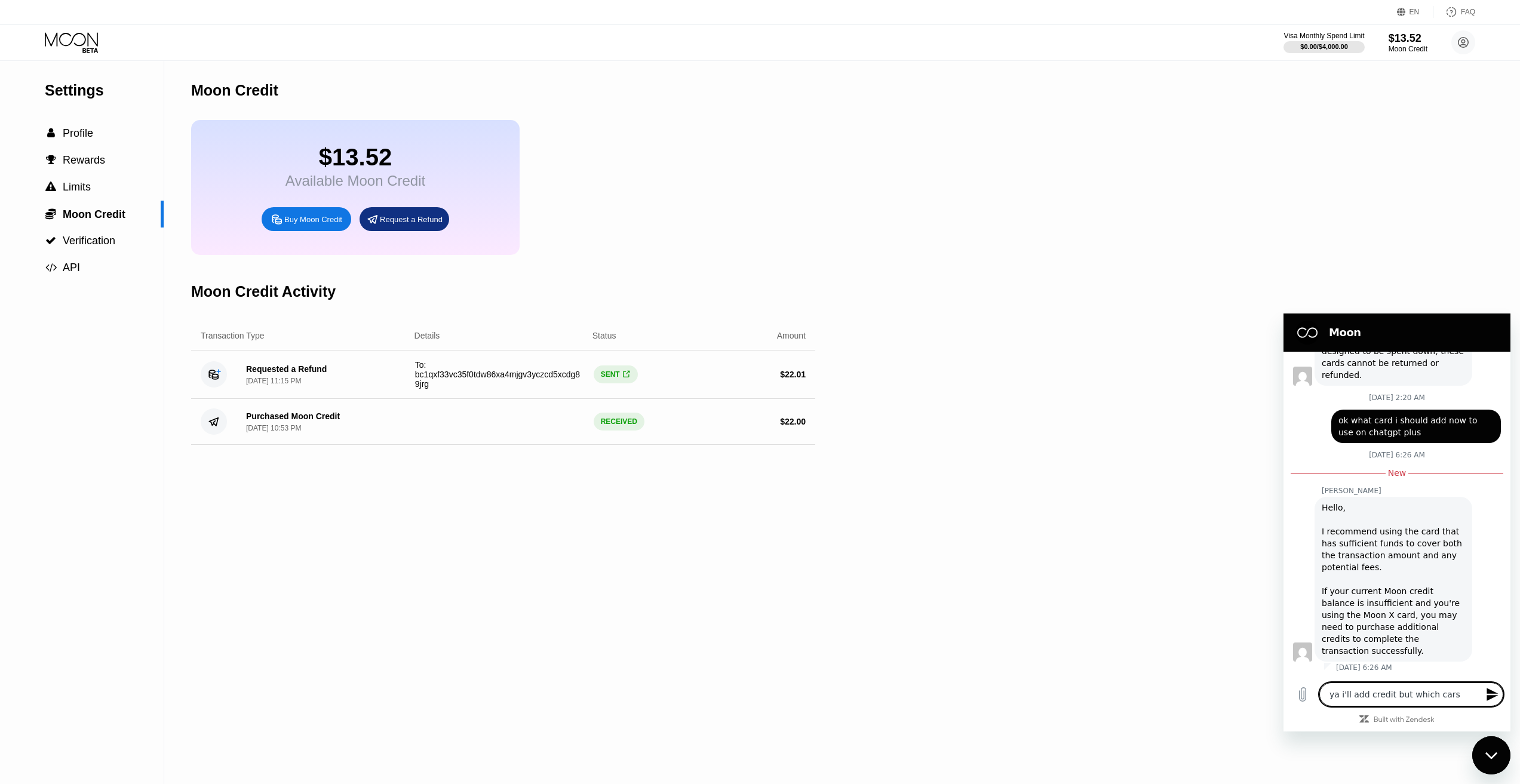
type textarea "ya i'll add credit but which car"
type textarea "x"
type textarea "ya i'll add credit but which card"
type textarea "x"
type textarea "ya i'll add credit but which card"
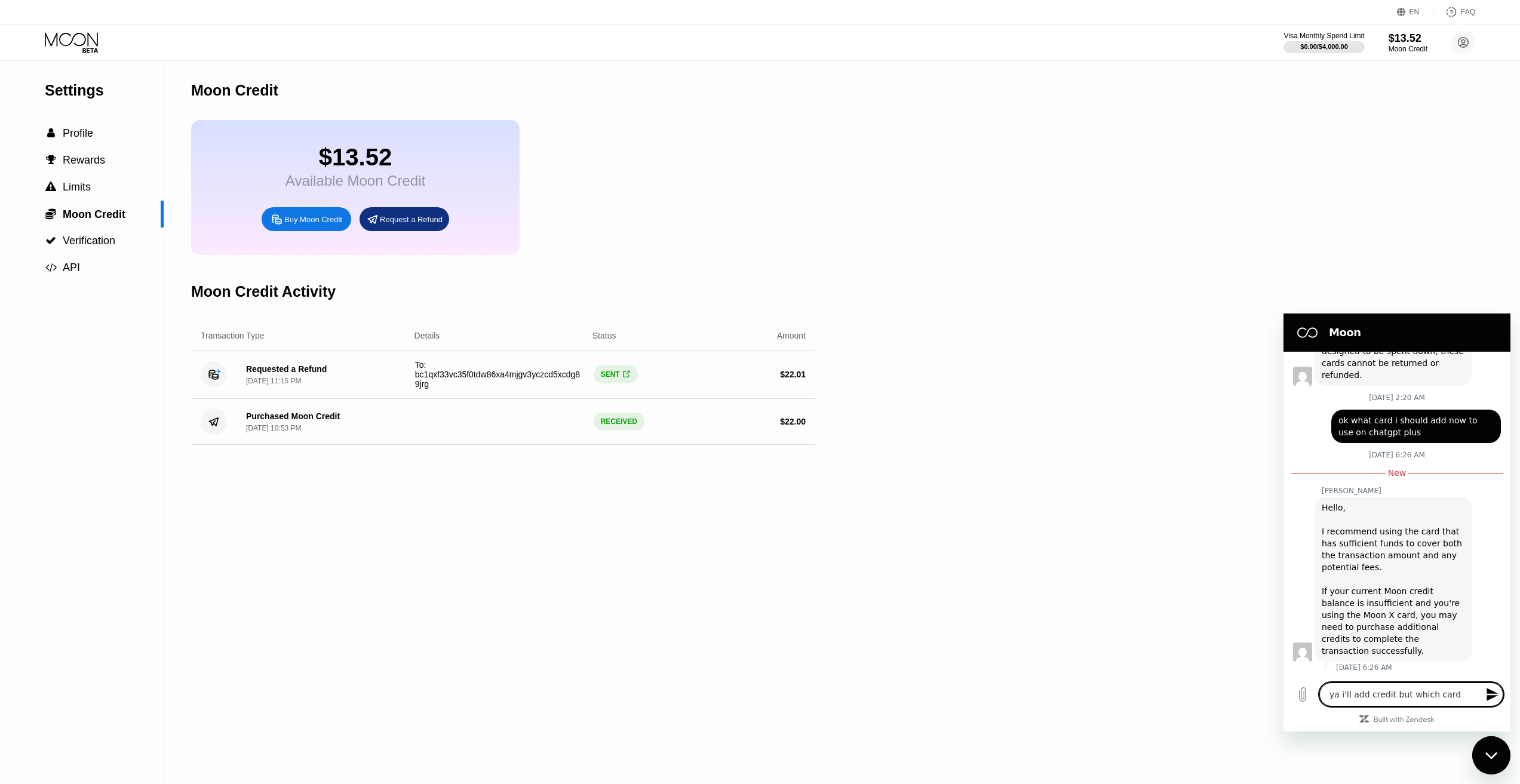
type textarea "x"
type textarea "ya i'll add credit but which card s"
type textarea "x"
type textarea "ya i'll add credit but which card sh"
type textarea "x"
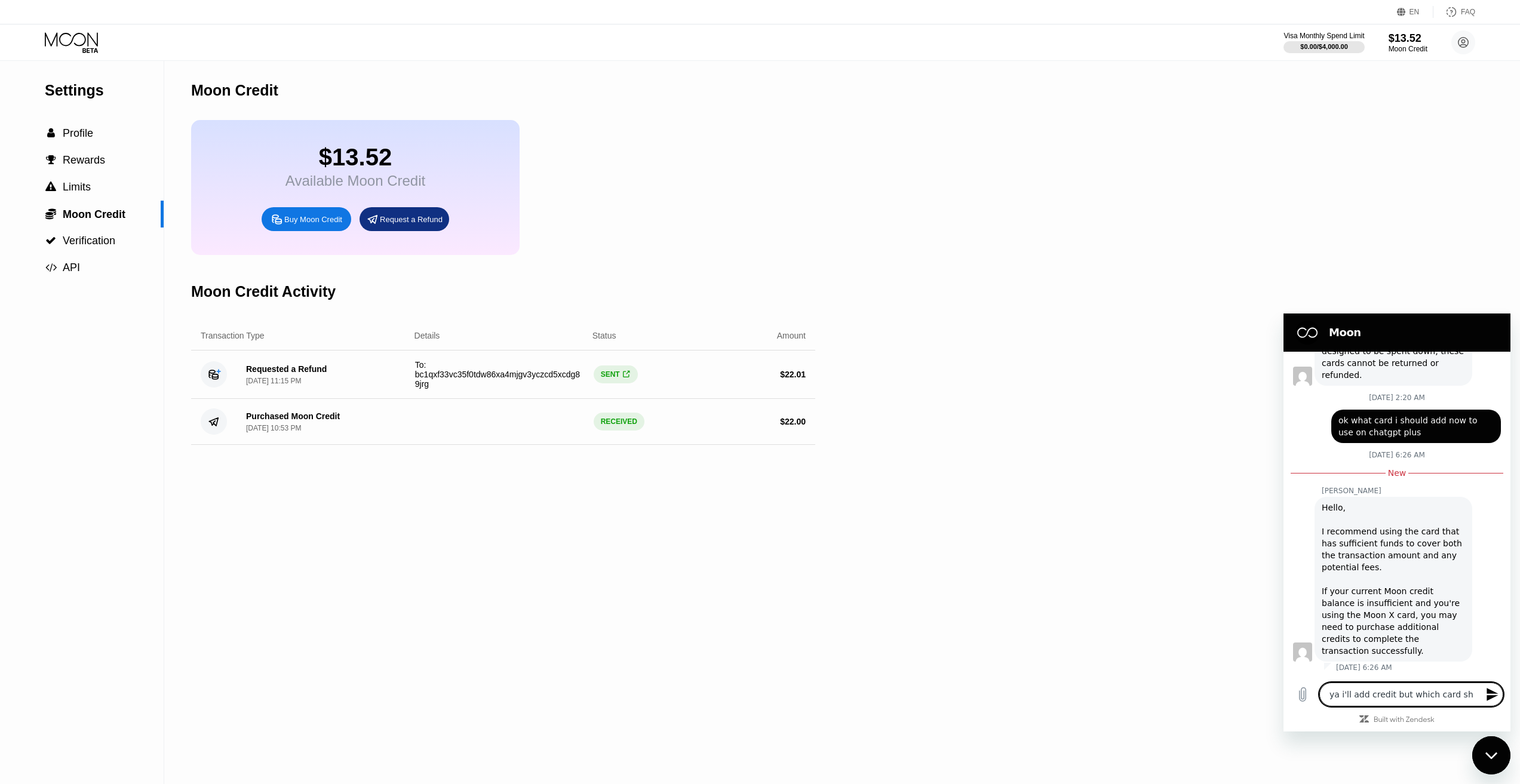
type textarea "ya i'll add credit but which card sho"
type textarea "x"
type textarea "ya i'll add credit but which card shou"
type textarea "x"
type textarea "ya i'll add credit but which card shoul"
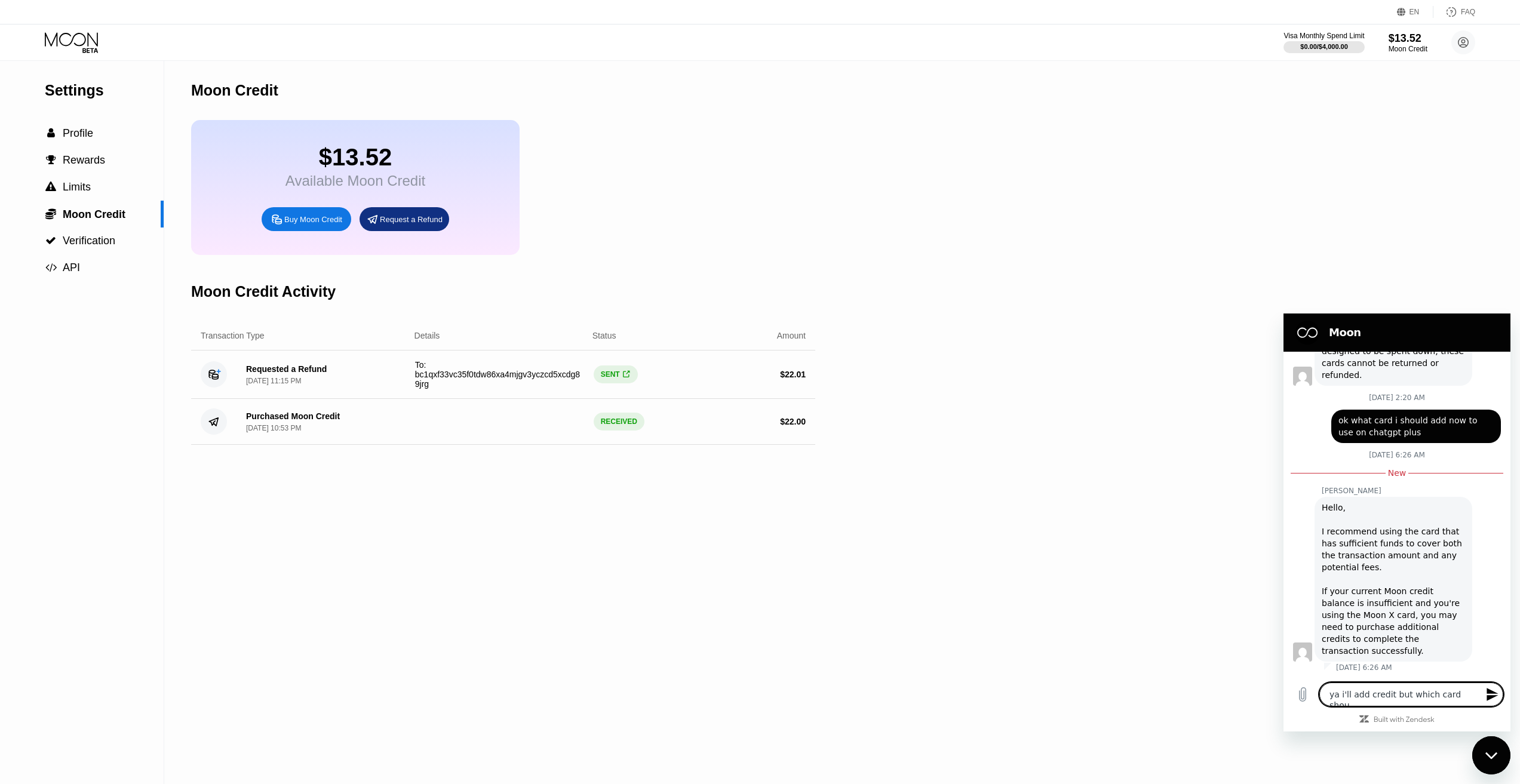
type textarea "x"
type textarea "ya i'll add credit but which card should"
type textarea "x"
type textarea "ya i'll add credit but which card should"
type textarea "x"
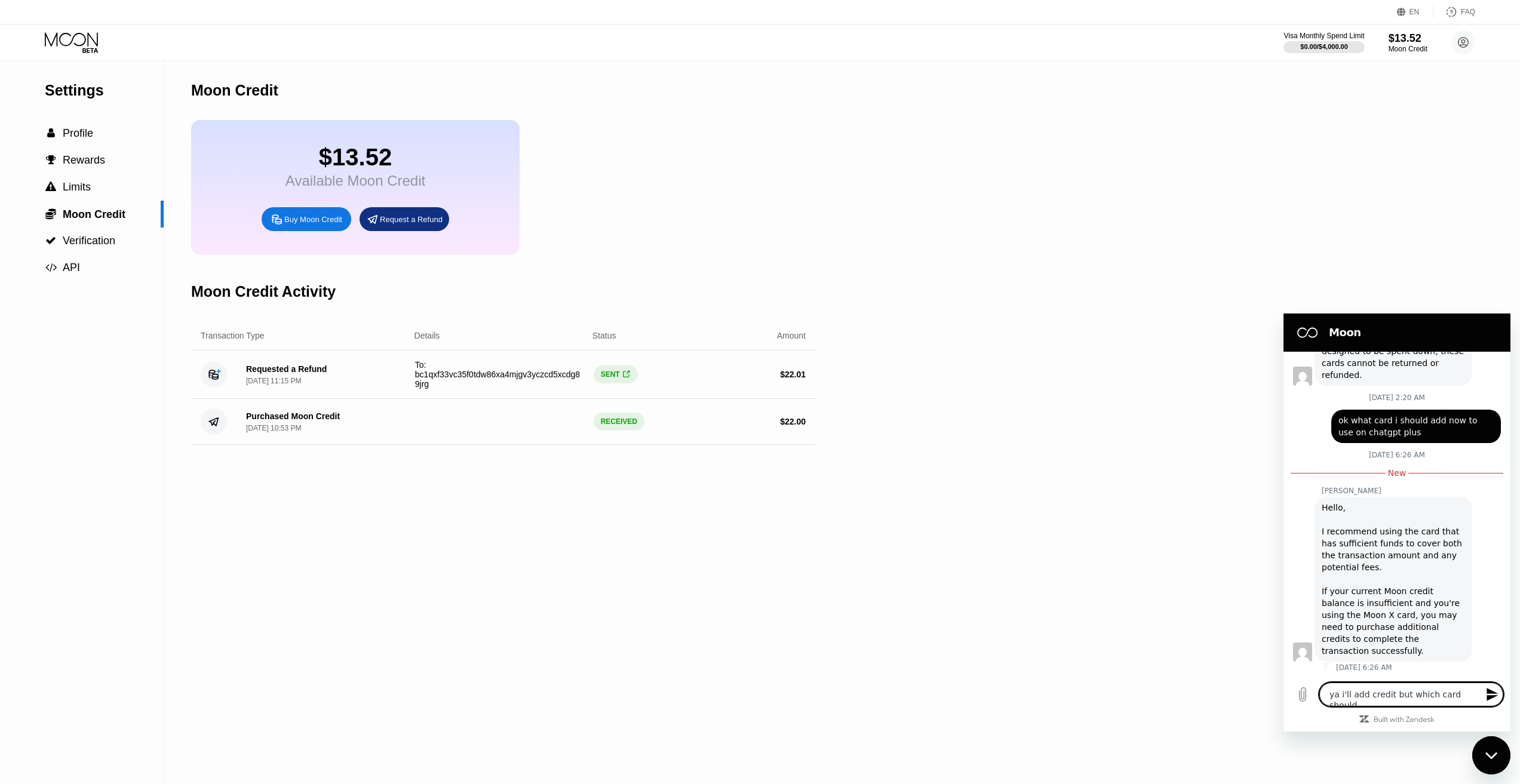
type textarea "ya i'll add credit but which card should i"
type textarea "x"
type textarea "ya i'll add credit but which card should i"
type textarea "x"
type textarea "ya i'll add credit but which card should i b"
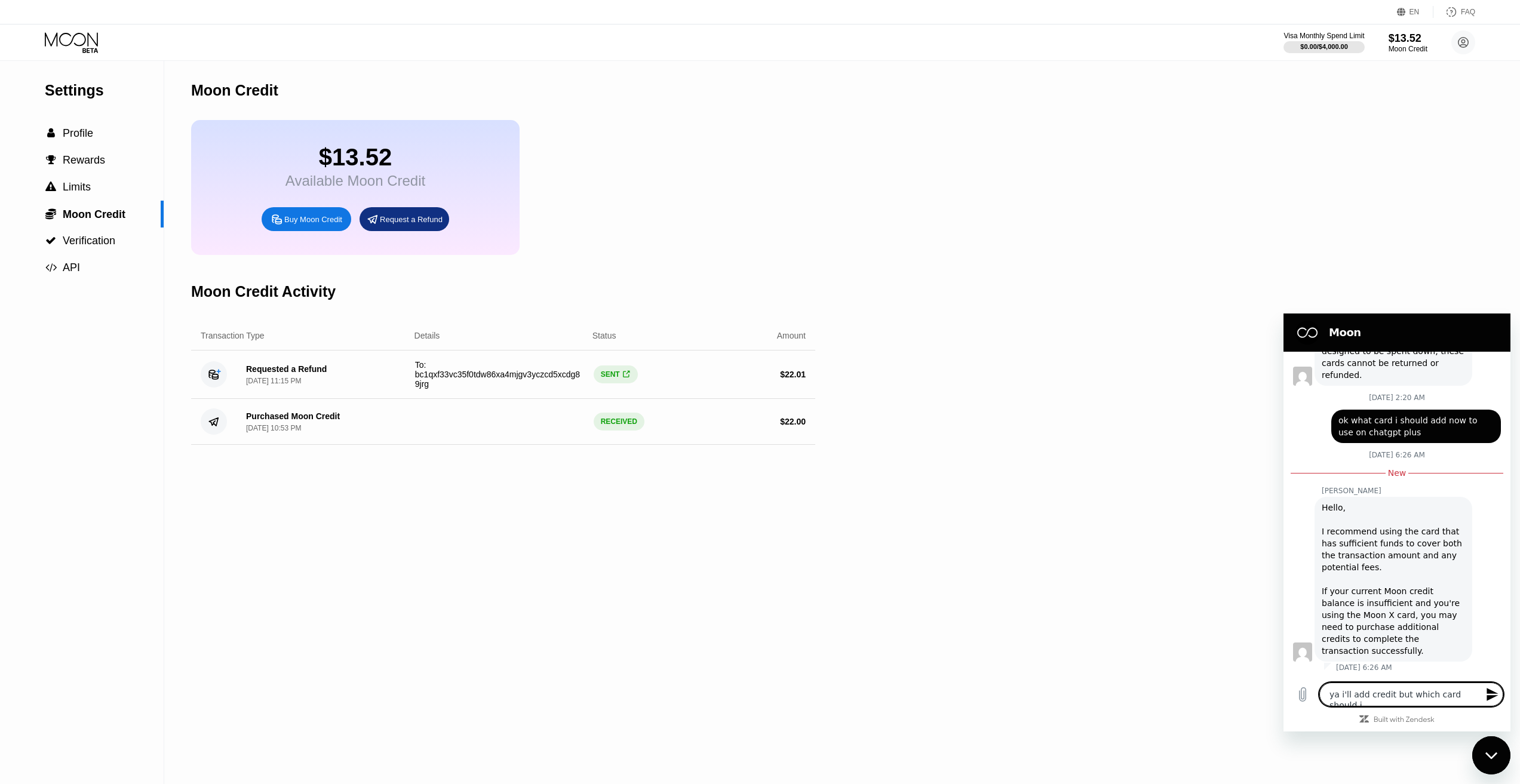
type textarea "x"
type textarea "ya i'll add credit but which card should i bu"
type textarea "x"
type textarea "ya i'll add credit but which card should i buy"
type textarea "x"
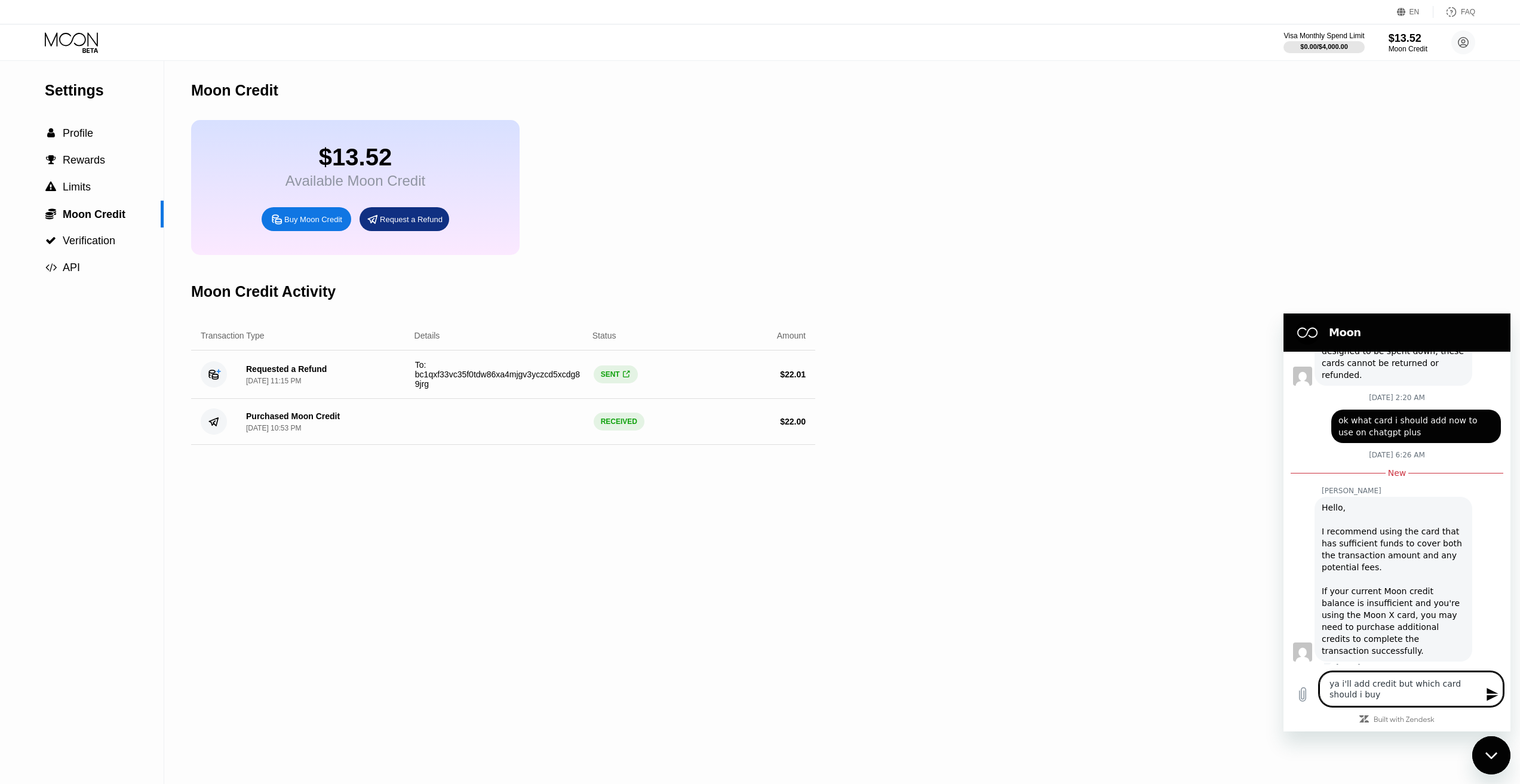
type textarea "ya i'll add credit but which card should i buy"
type textarea "x"
type textarea "ya i'll add credit but which card should i buy o"
type textarea "x"
type textarea "ya i'll add credit but which card should i buy on"
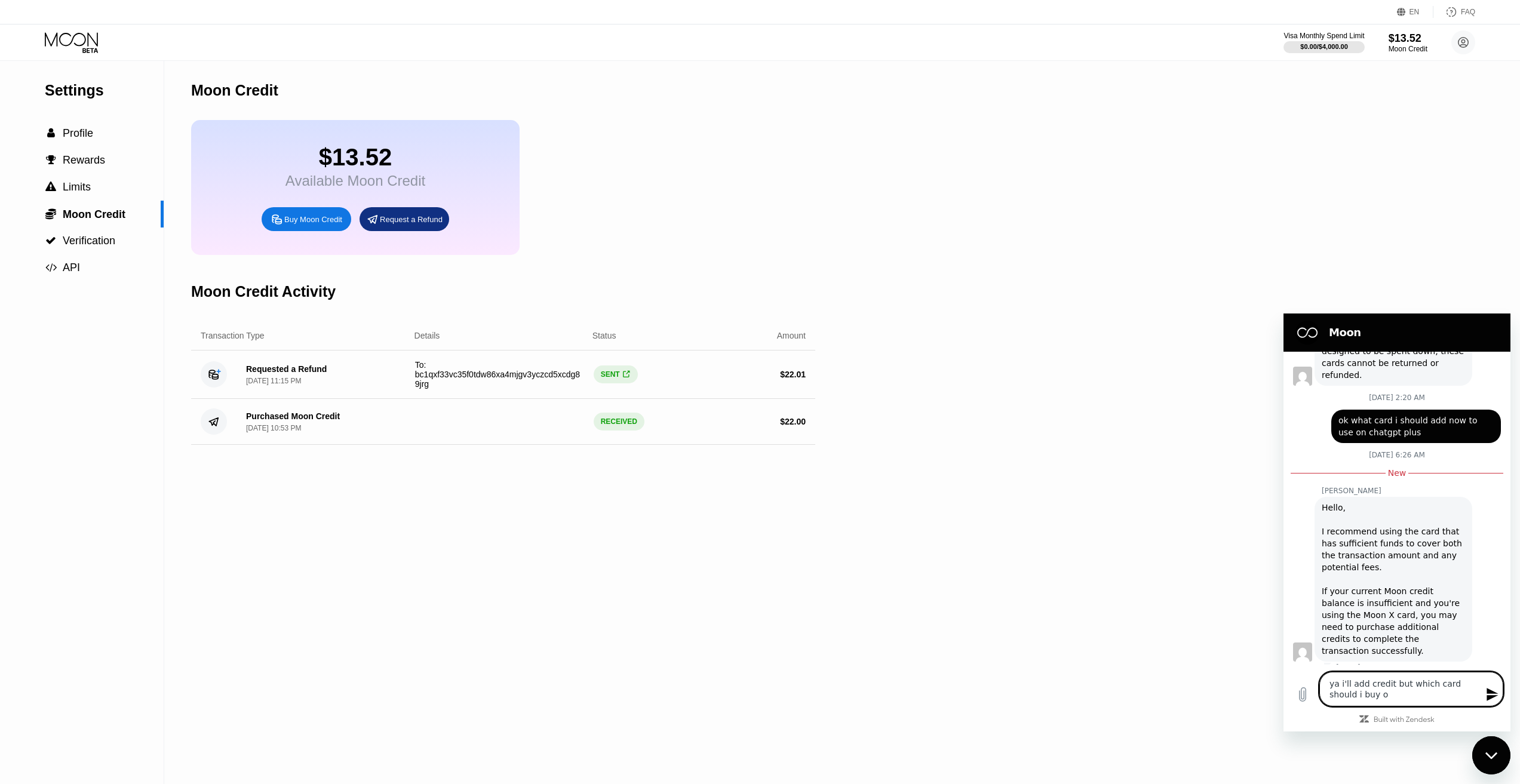
type textarea "x"
type textarea "ya i'll add credit but which card should i buy one"
type textarea "x"
type textarea "ya i'll add credit but which card should i buy one"
type textarea "x"
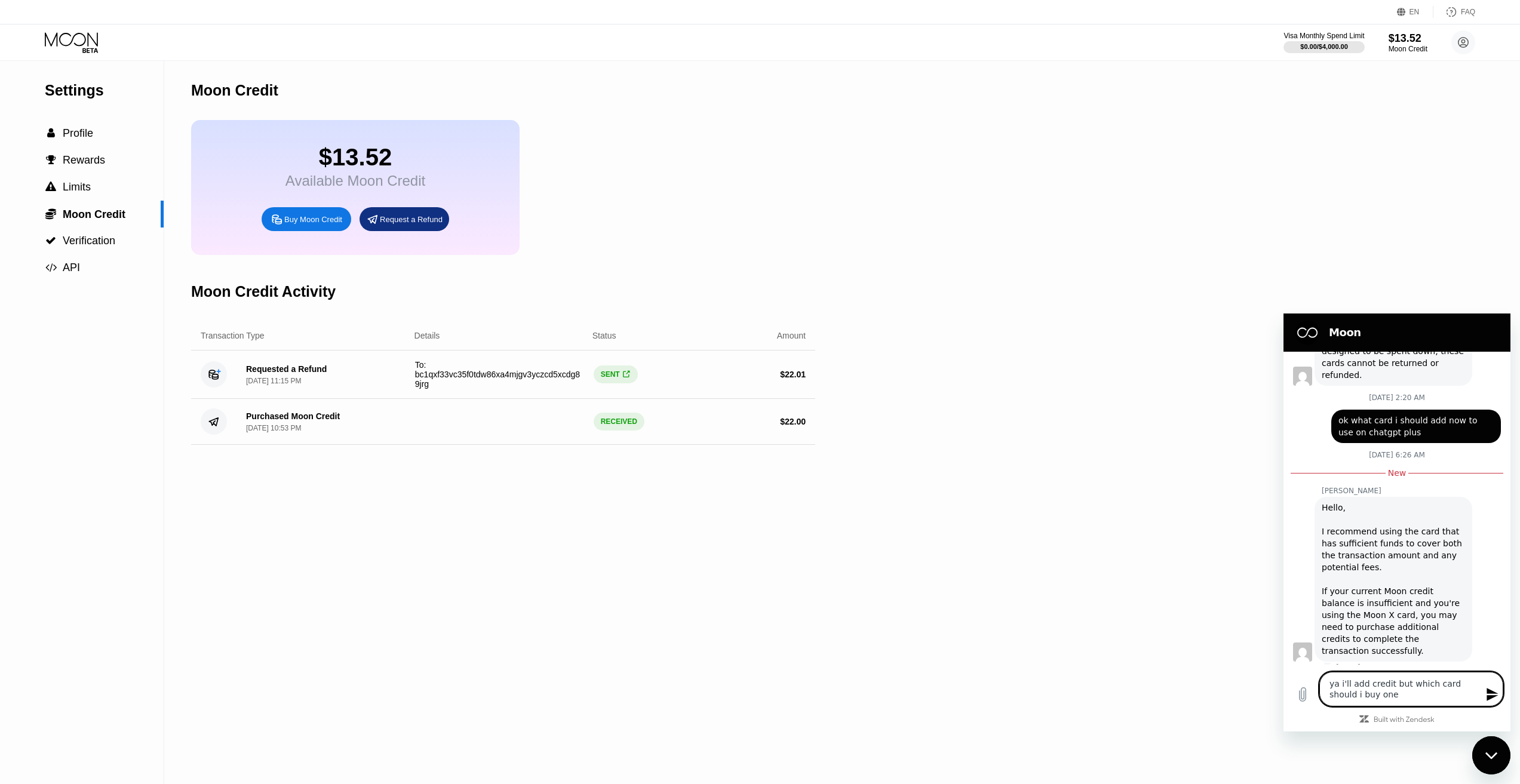
type textarea "ya i'll add credit but which card should i buy one w"
type textarea "x"
type textarea "ya i'll add credit but which card should i buy one wi"
type textarea "x"
type textarea "ya i'll add credit but which card should i buy one wit"
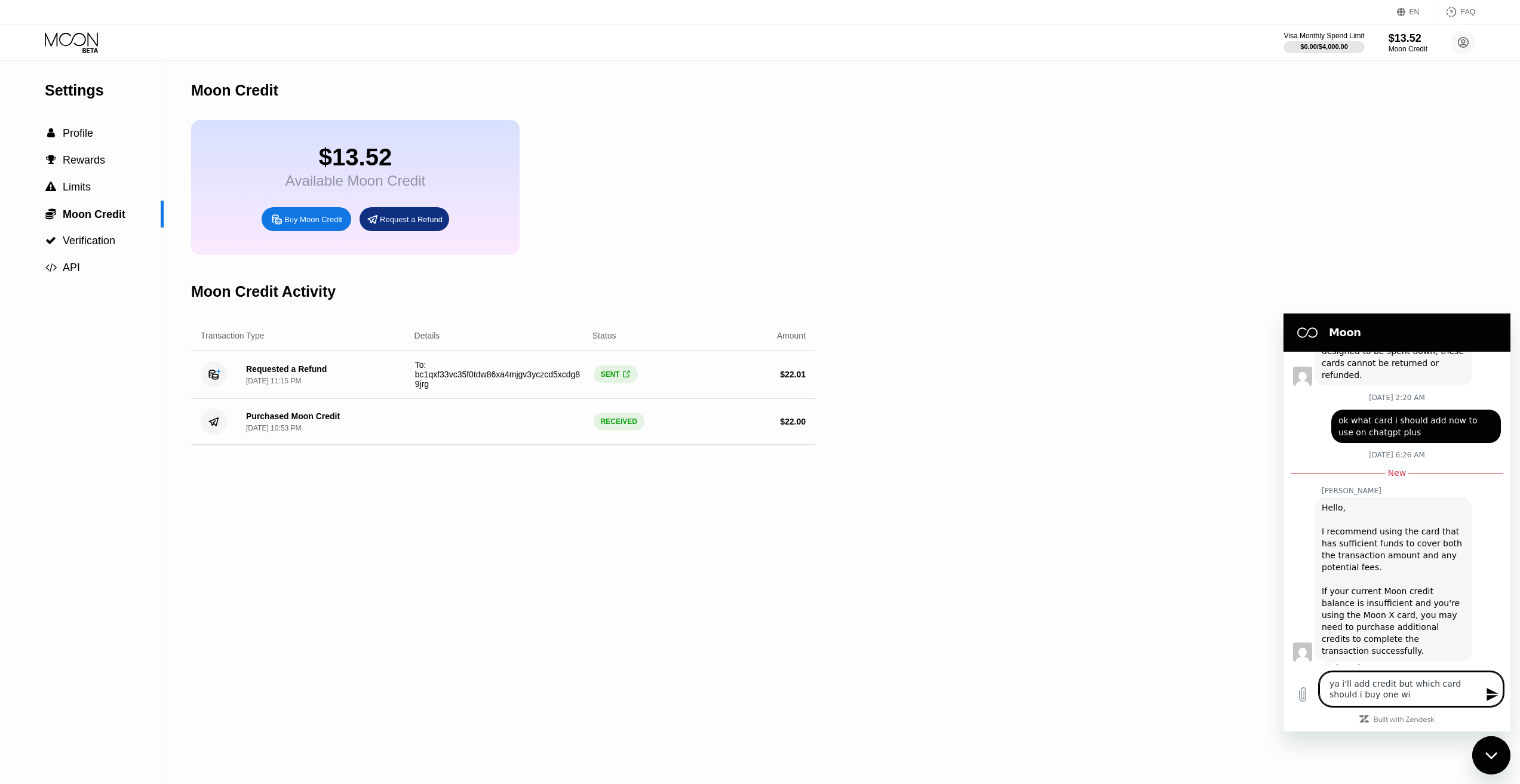
type textarea "x"
type textarea "ya i'll add credit but which card should i buy one wi"
type textarea "x"
type textarea "ya i'll add credit but which card should i buy one w"
type textarea "x"
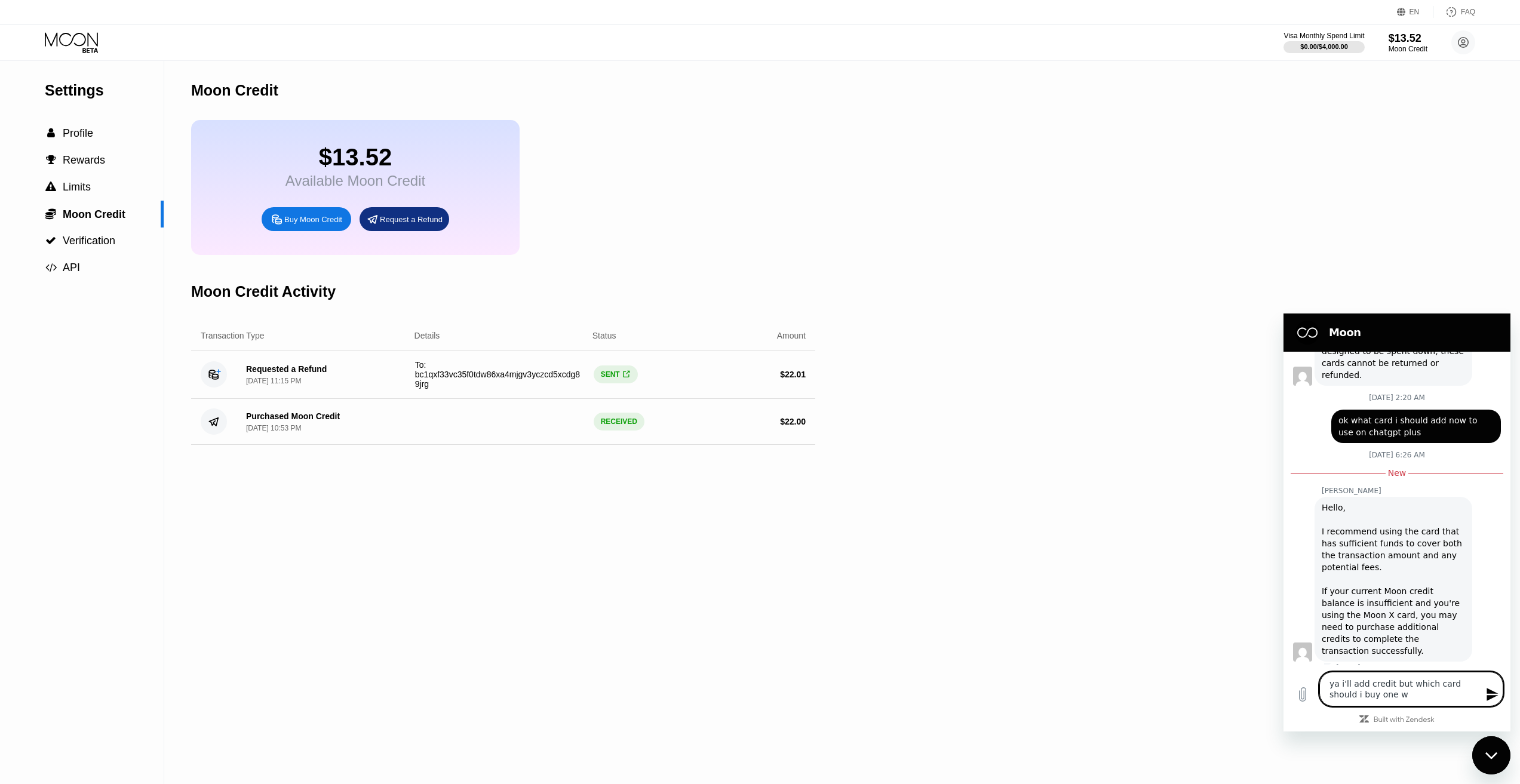
type textarea "ya i'll add credit but which card should i buy one wi"
type textarea "x"
type textarea "ya i'll add credit but which card should i buy one wit"
type textarea "x"
type textarea "ya i'll add credit but which card should i buy one with"
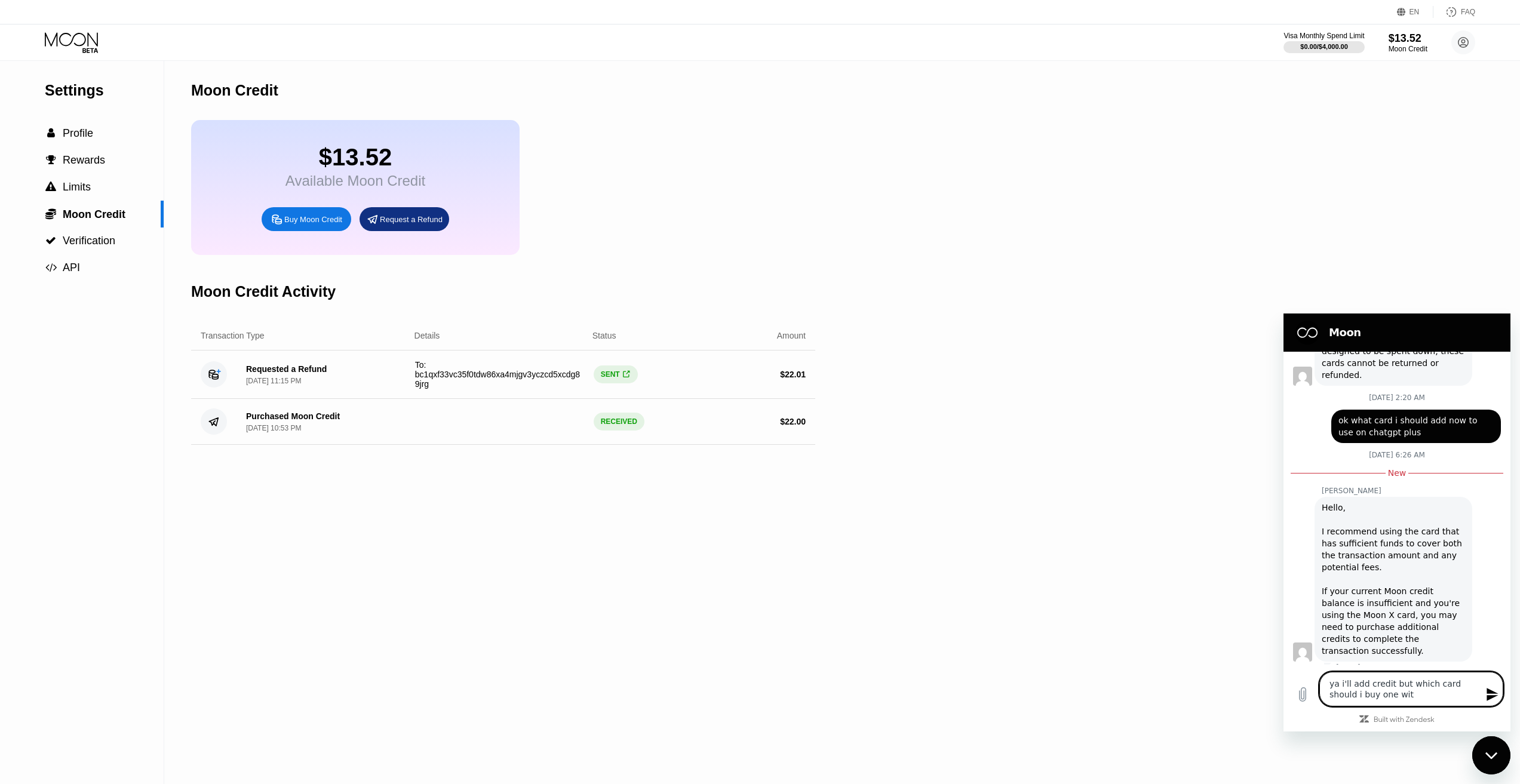
type textarea "x"
type textarea "ya i'll add credit but which card should i buy one with"
type textarea "x"
type textarea "ya i'll add credit but which card should i buy one with r"
type textarea "x"
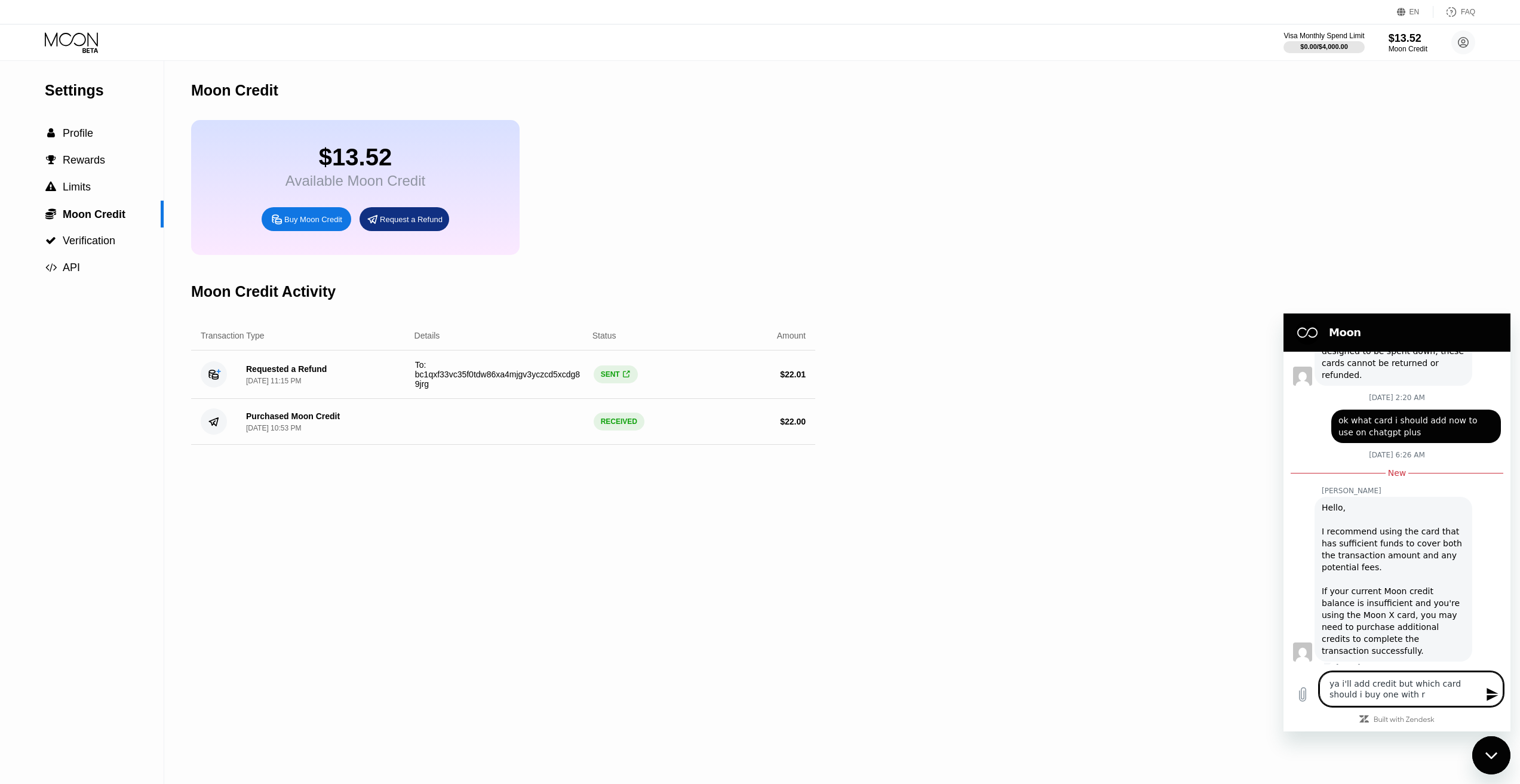
type textarea "ya i'll add credit but which card should i buy one with re"
type textarea "x"
type textarea "ya i'll add credit but which card should i buy one with rel"
type textarea "x"
type textarea "ya i'll add credit but which card should i buy one with relo"
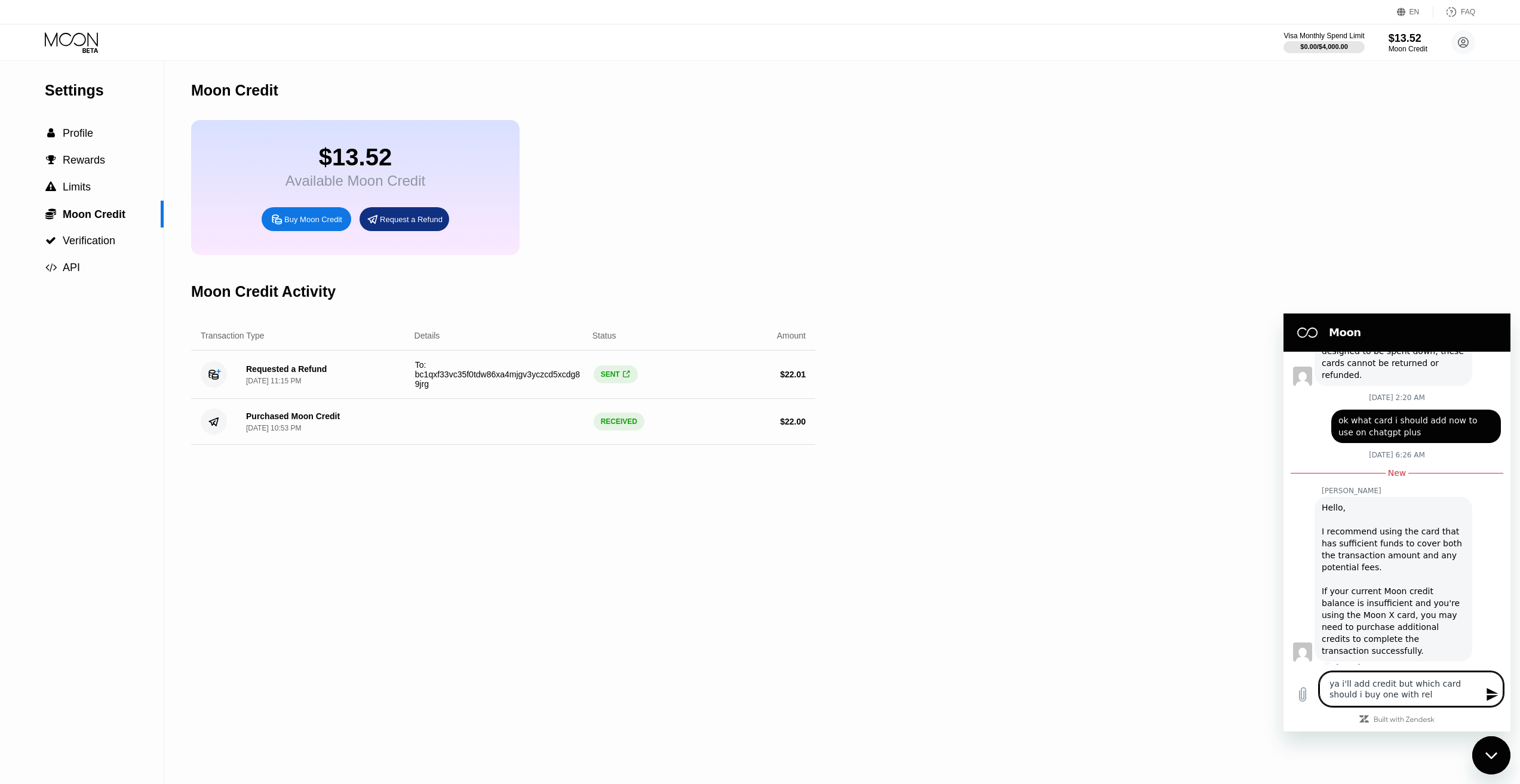
type textarea "x"
type textarea "ya i'll add credit but which card should i buy one with reloa"
type textarea "x"
type textarea "ya i'll add credit but which card should i buy one with reloab"
type textarea "x"
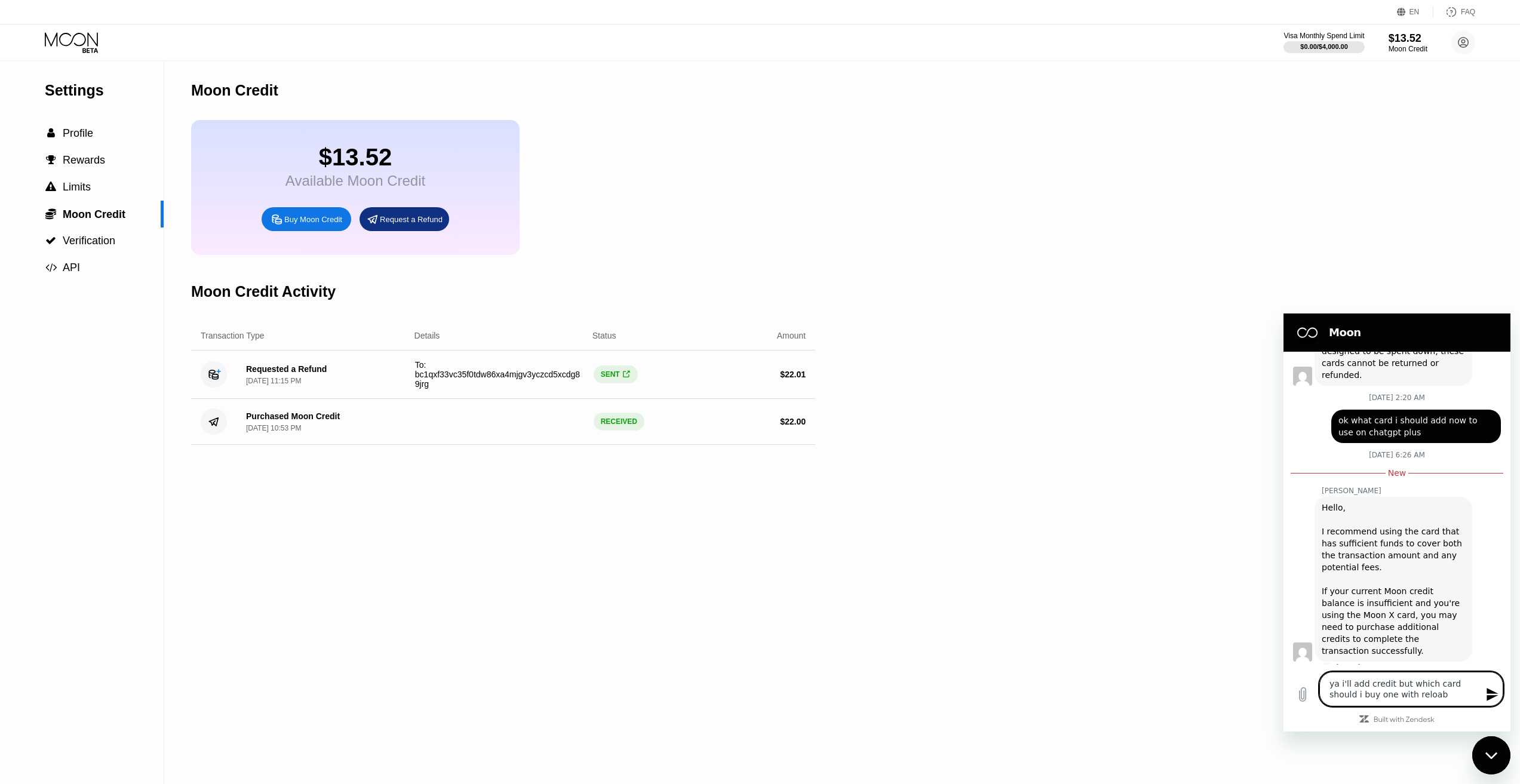
type textarea "ya i'll add credit but which card should i buy one with reloabl"
type textarea "x"
type textarea "ya i'll add credit but which card should i buy one with reloabla"
type textarea "x"
type textarea "ya i'll add credit but which card should i buy one with reloabl"
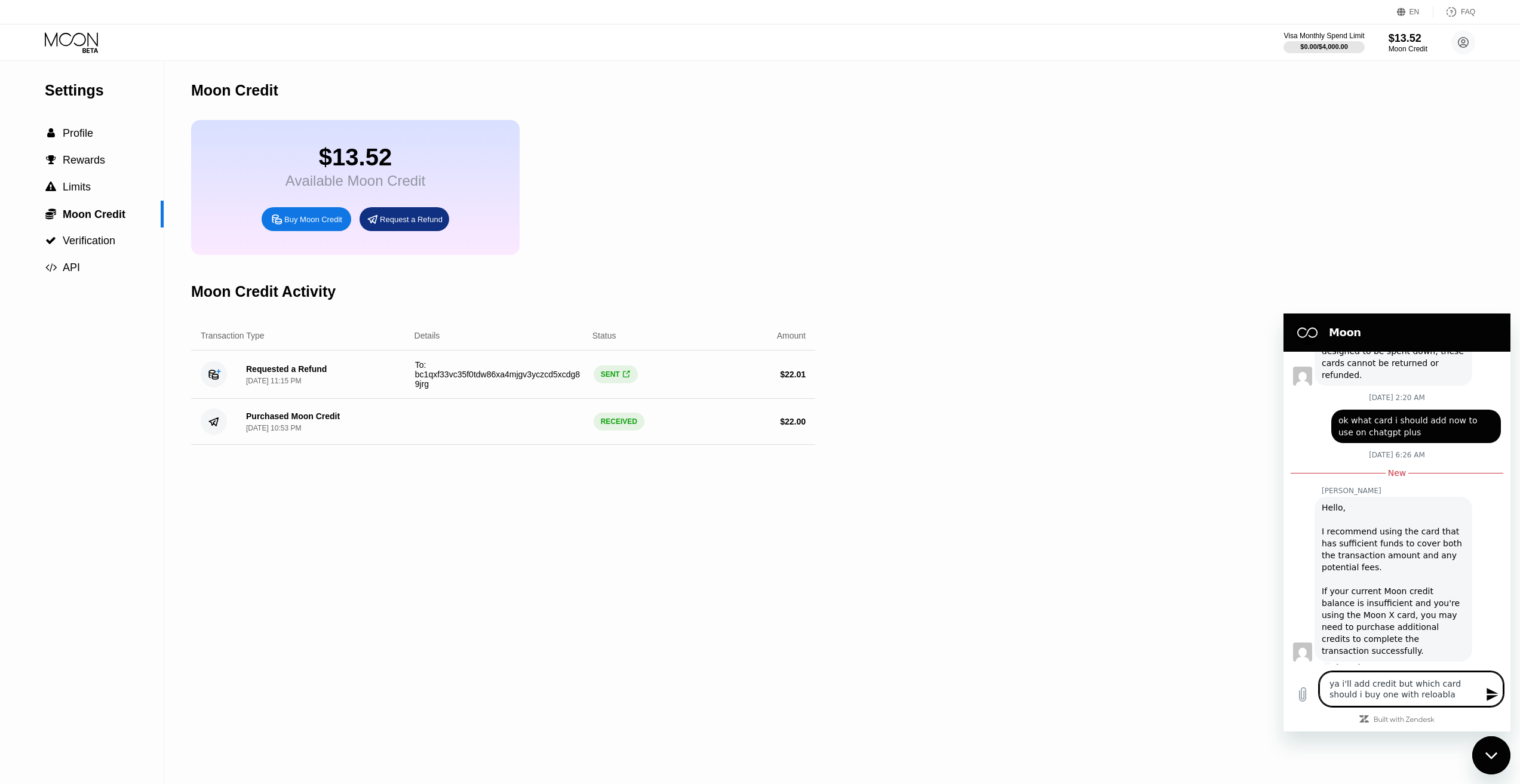
type textarea "x"
type textarea "ya i'll add credit but which card should i buy one with reloable"
type textarea "x"
type textarea "ya i'll add credit but which card should i buy one with reloabl"
type textarea "x"
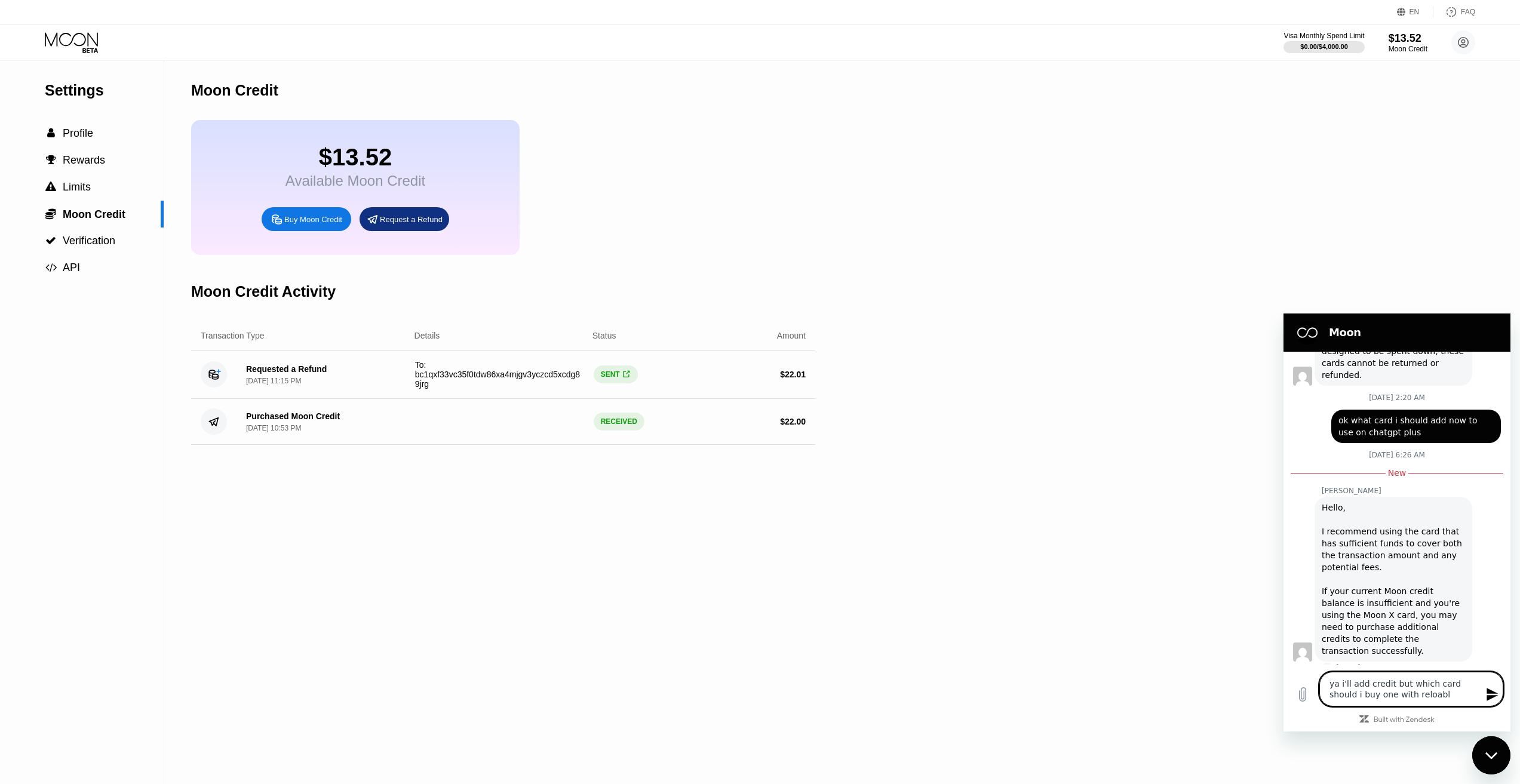
type textarea "ya i'll add credit but which card should i buy one with reloab"
type textarea "x"
type textarea "ya i'll add credit but which card should i buy one with reloa"
type textarea "x"
type textarea "ya i'll add credit but which card should i buy one with reload"
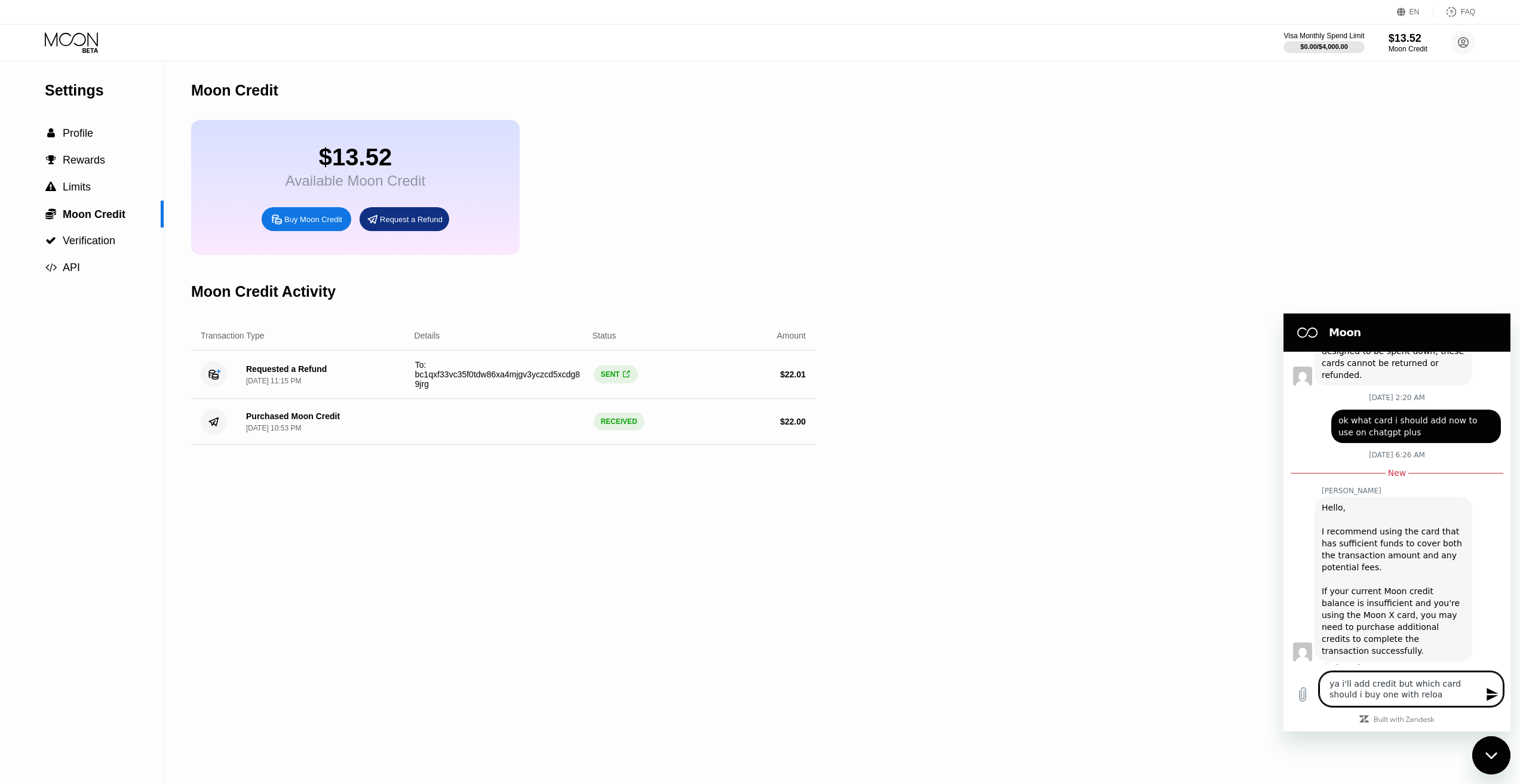
type textarea "x"
type textarea "ya i'll add credit but which card should i buy one with reloada"
type textarea "x"
type textarea "ya i'll add credit but which card should i buy one with reloadab"
type textarea "x"
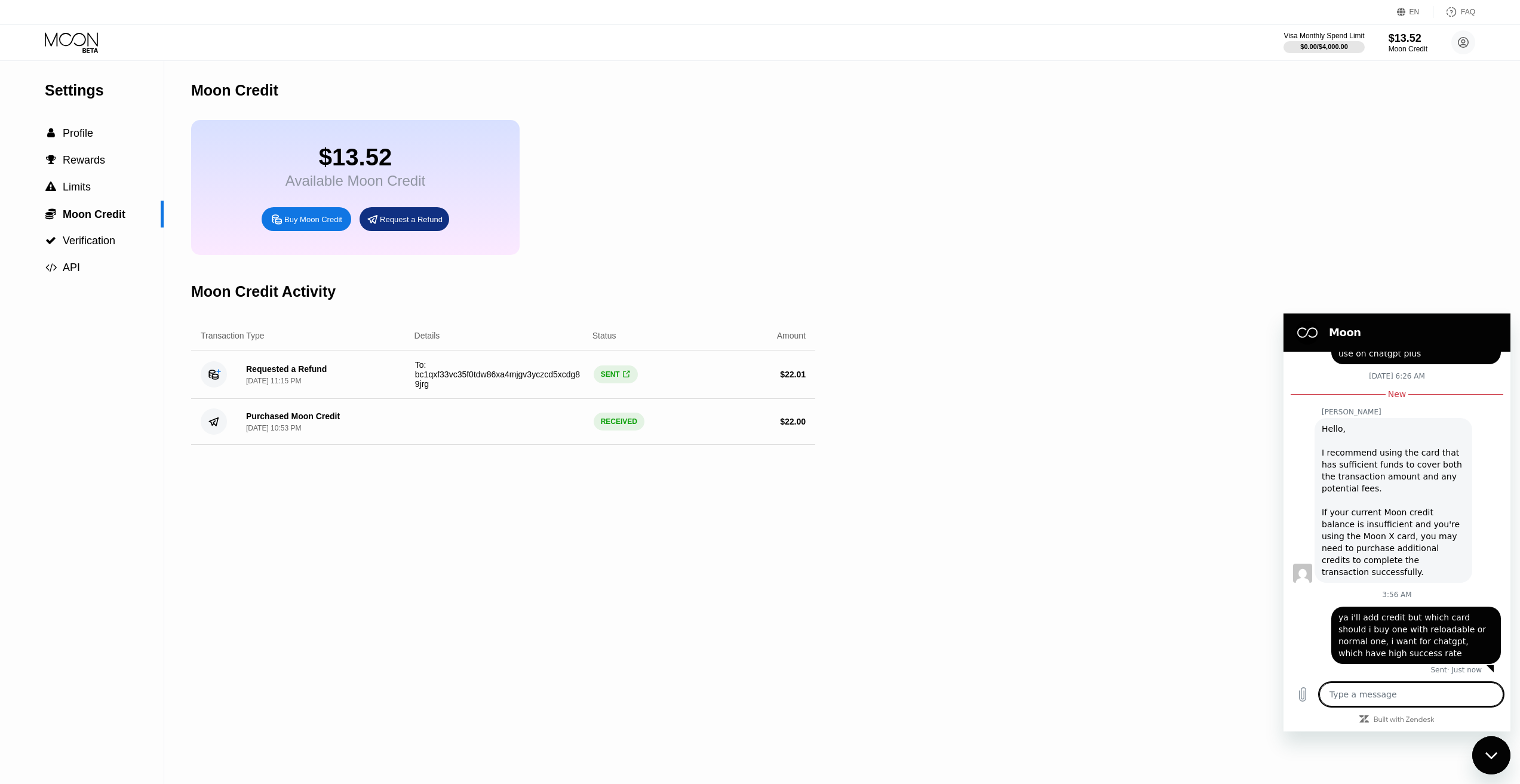
scroll to position [899, 0]
